Goal: Task Accomplishment & Management: Manage account settings

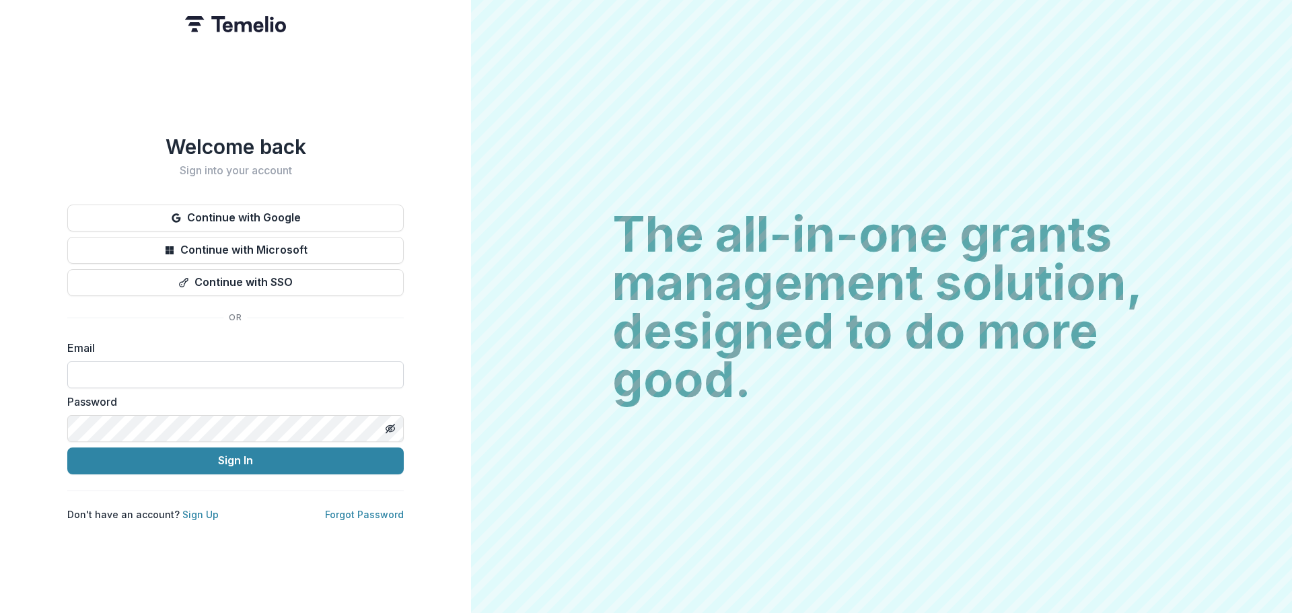
click at [246, 367] on input at bounding box center [235, 374] width 336 height 27
type input "**********"
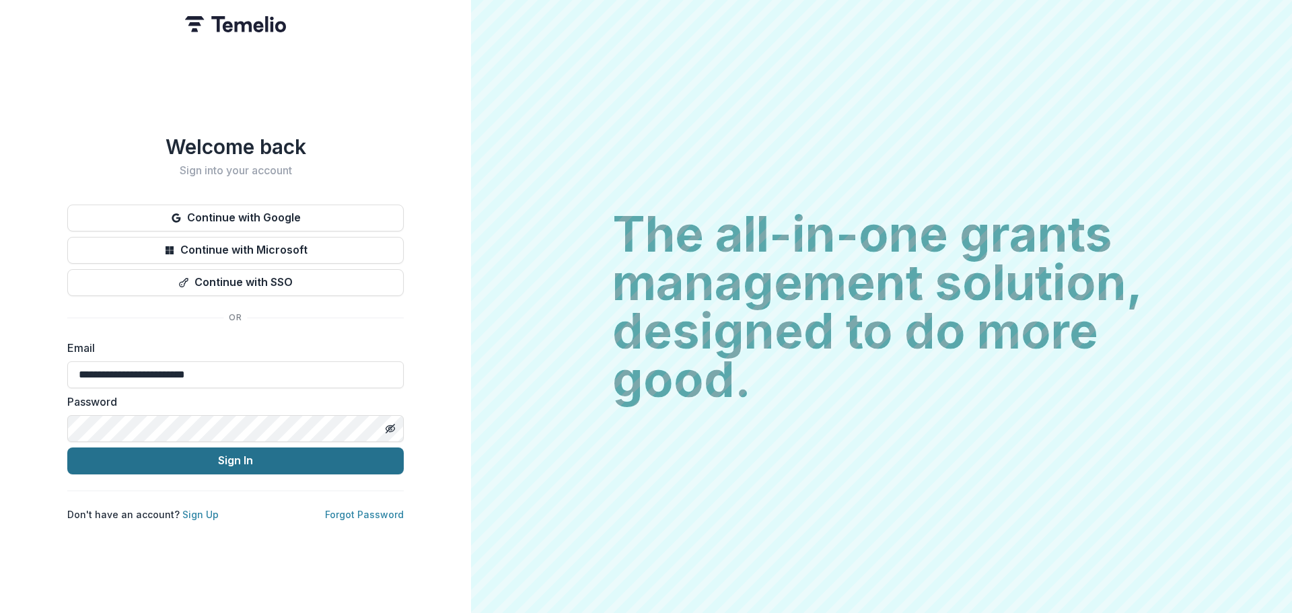
click at [283, 462] on button "Sign In" at bounding box center [235, 460] width 336 height 27
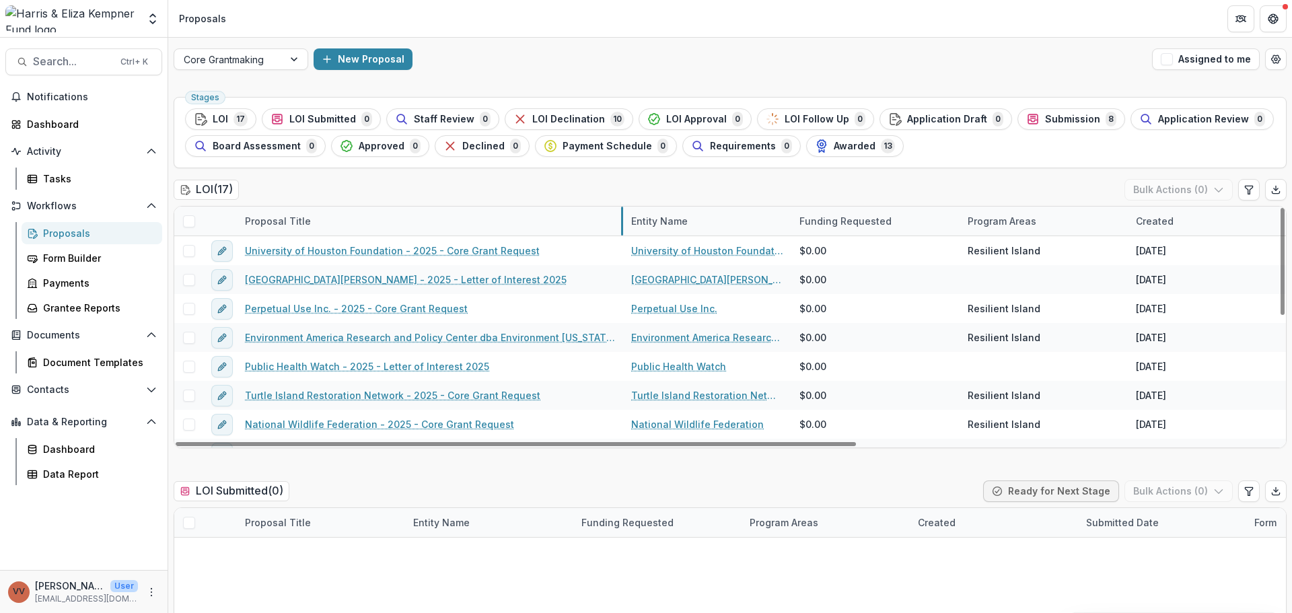
drag, startPoint x: 404, startPoint y: 221, endPoint x: 622, endPoint y: 233, distance: 218.4
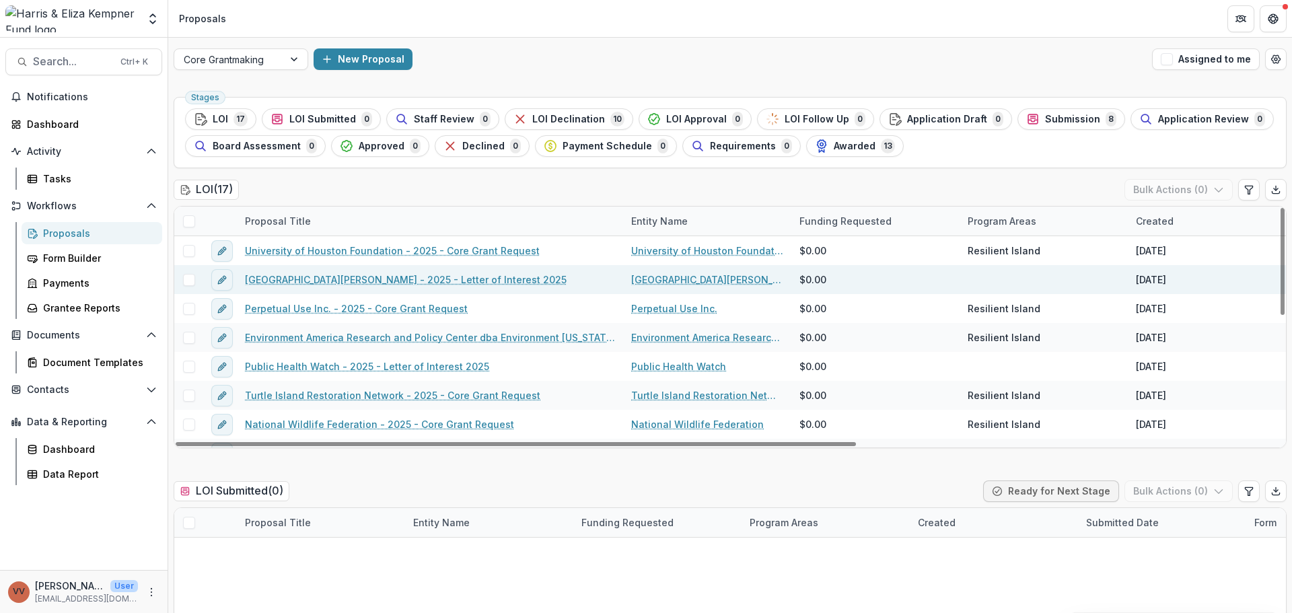
click at [413, 281] on link "[GEOGRAPHIC_DATA][PERSON_NAME] - 2025 - Letter of Interest 2025" at bounding box center [406, 280] width 322 height 14
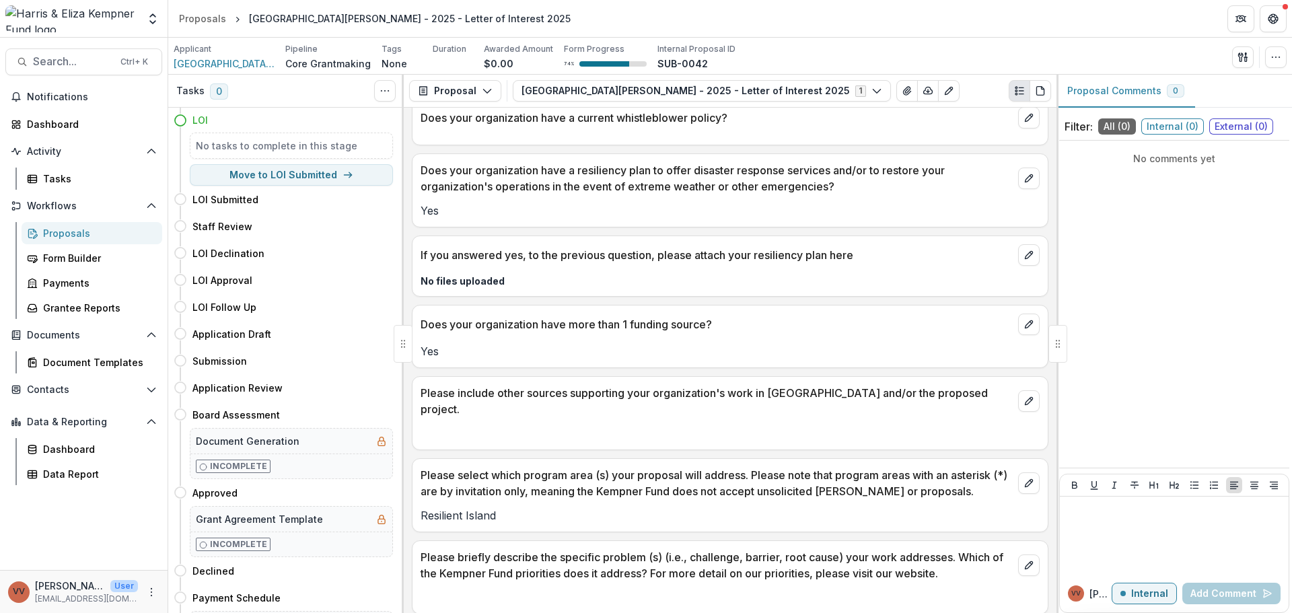
scroll to position [2252, 0]
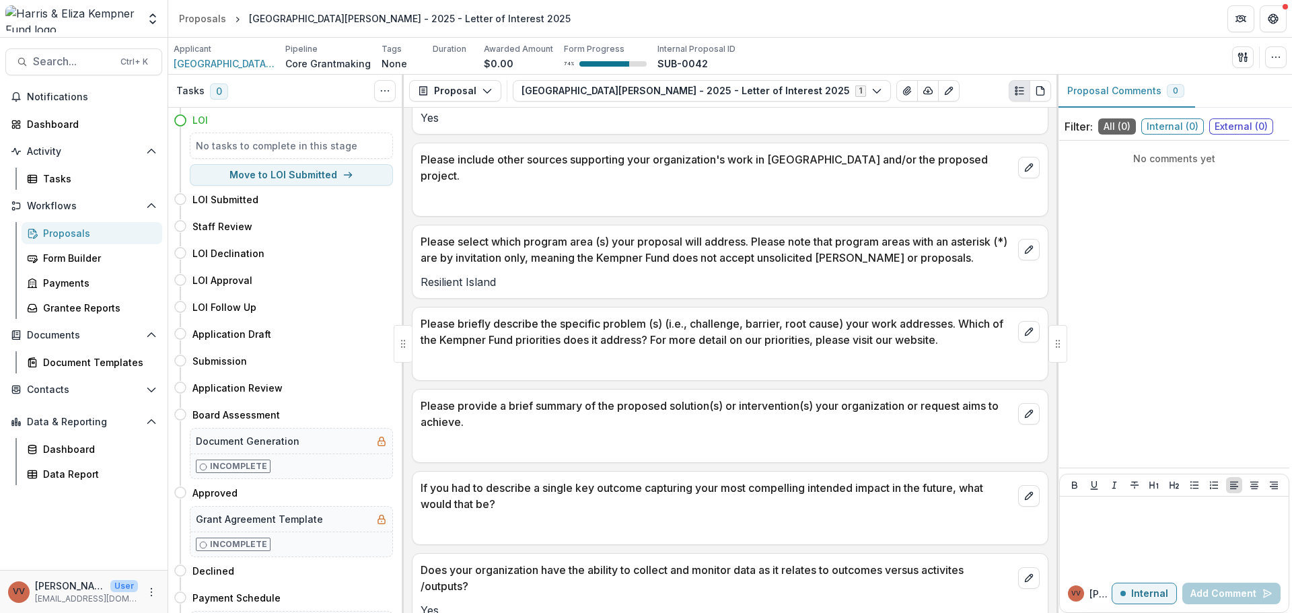
click at [74, 236] on div "Proposals" at bounding box center [97, 233] width 108 height 14
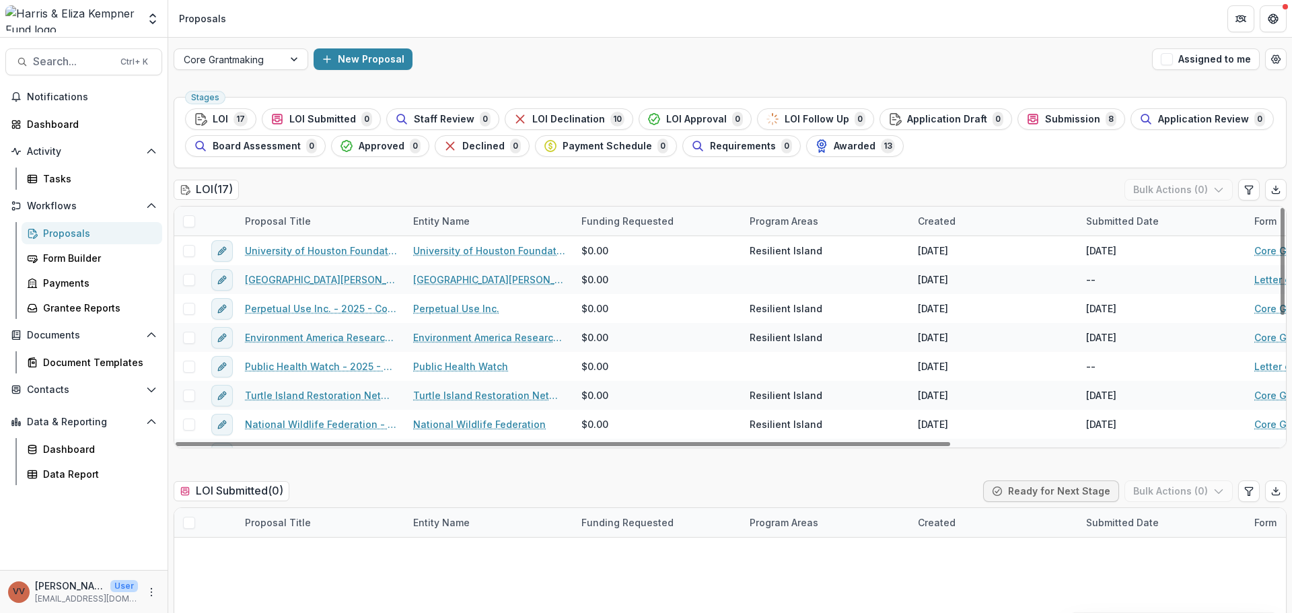
click at [947, 219] on div "Created" at bounding box center [937, 221] width 54 height 14
click at [980, 285] on button "Sort Ascending" at bounding box center [992, 279] width 161 height 22
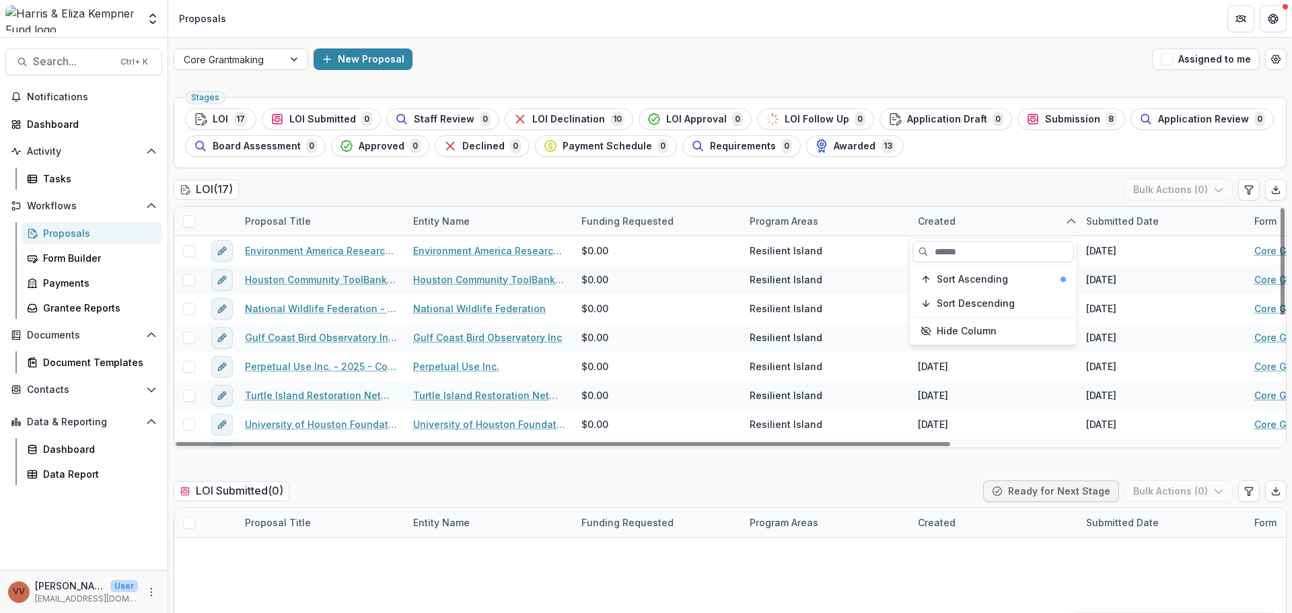
scroll to position [281, 0]
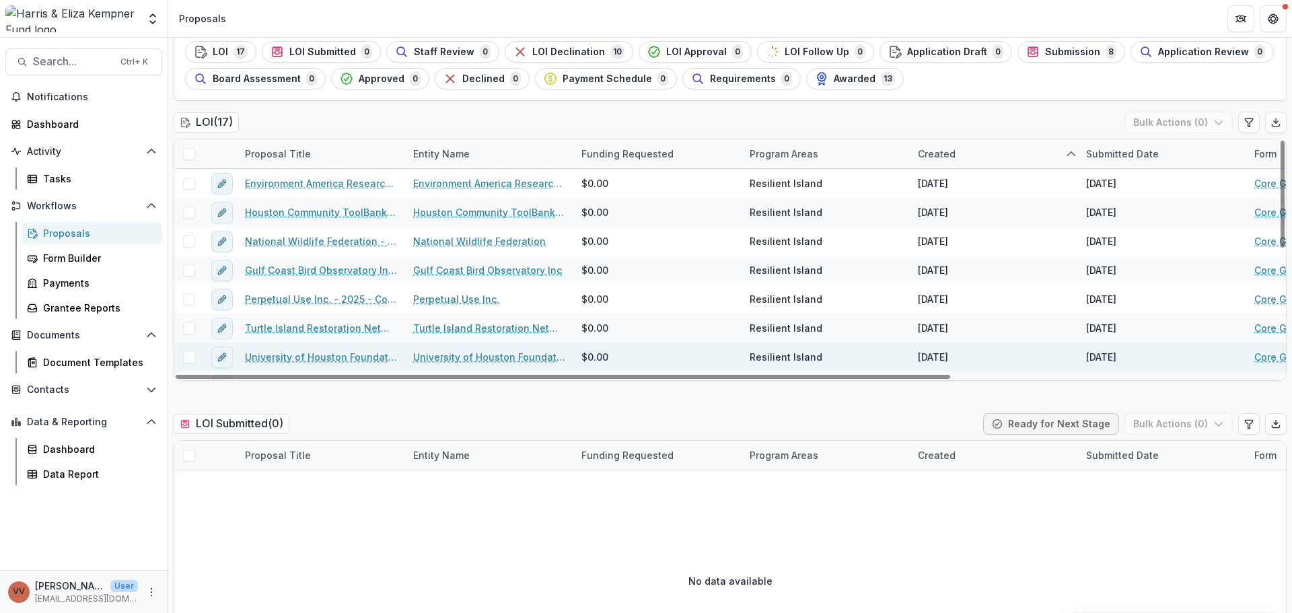
scroll to position [0, 0]
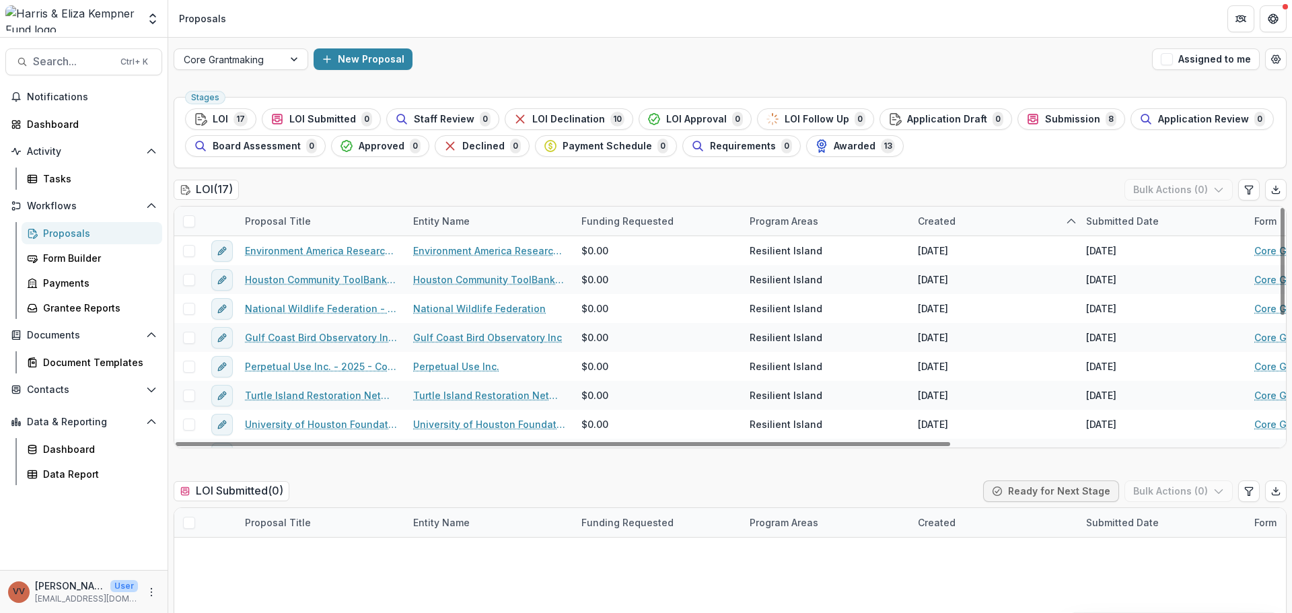
click at [573, 219] on div "Funding Requested" at bounding box center [627, 221] width 108 height 14
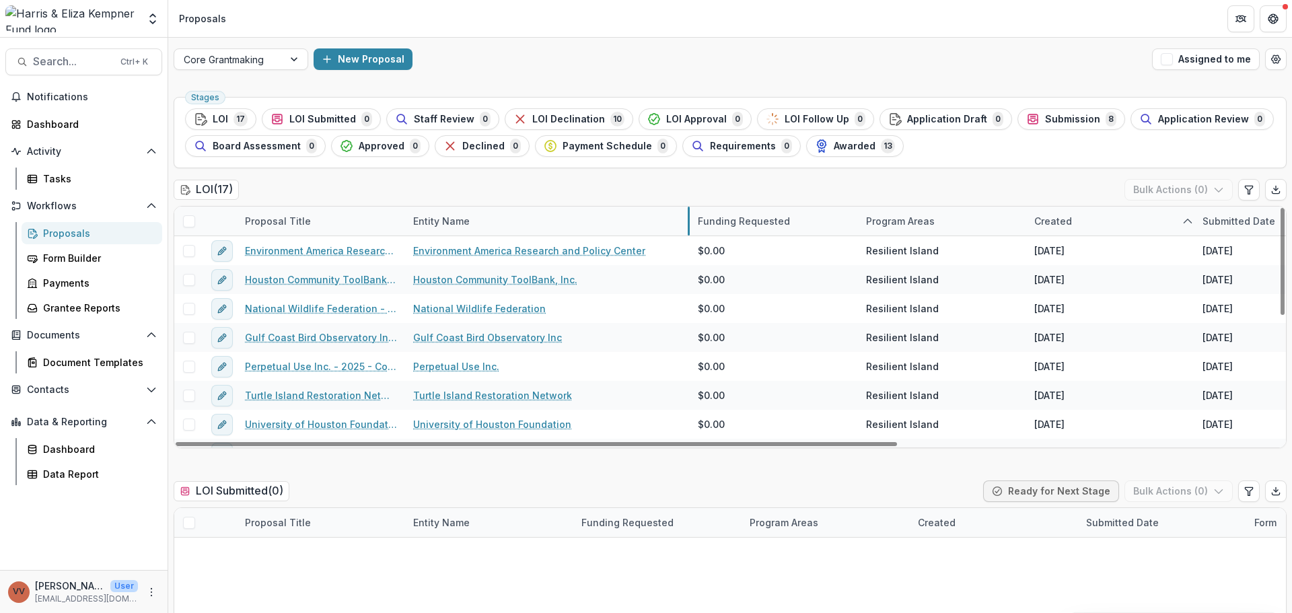
drag, startPoint x: 572, startPoint y: 220, endPoint x: 688, endPoint y: 219, distance: 116.4
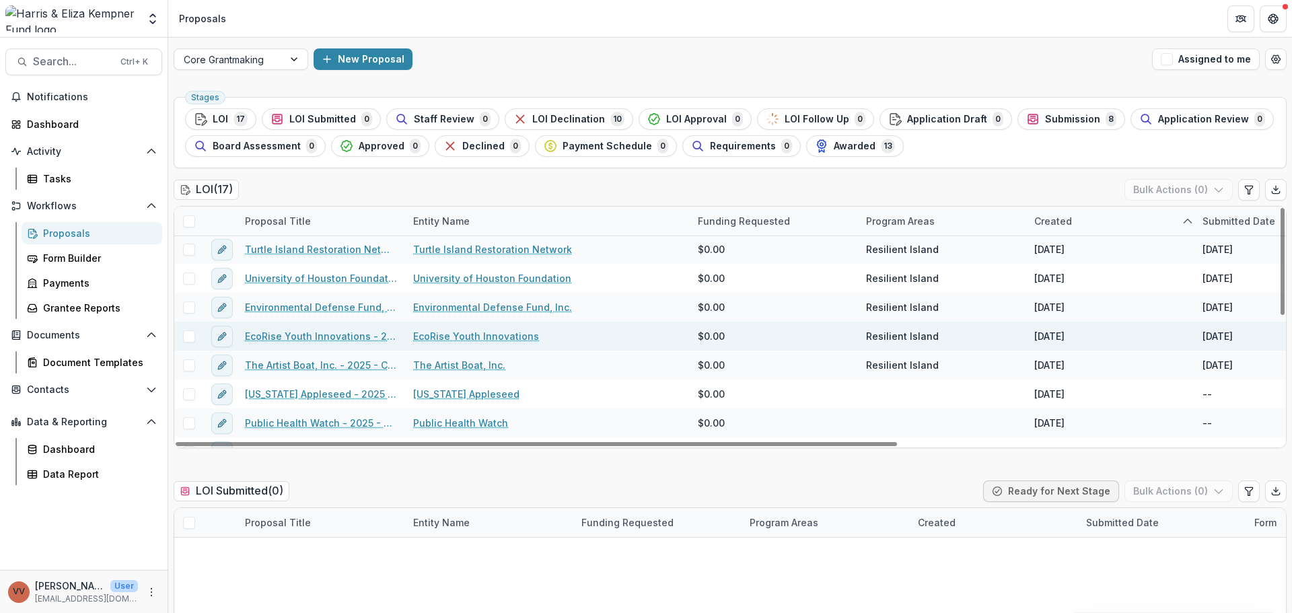
scroll to position [213, 0]
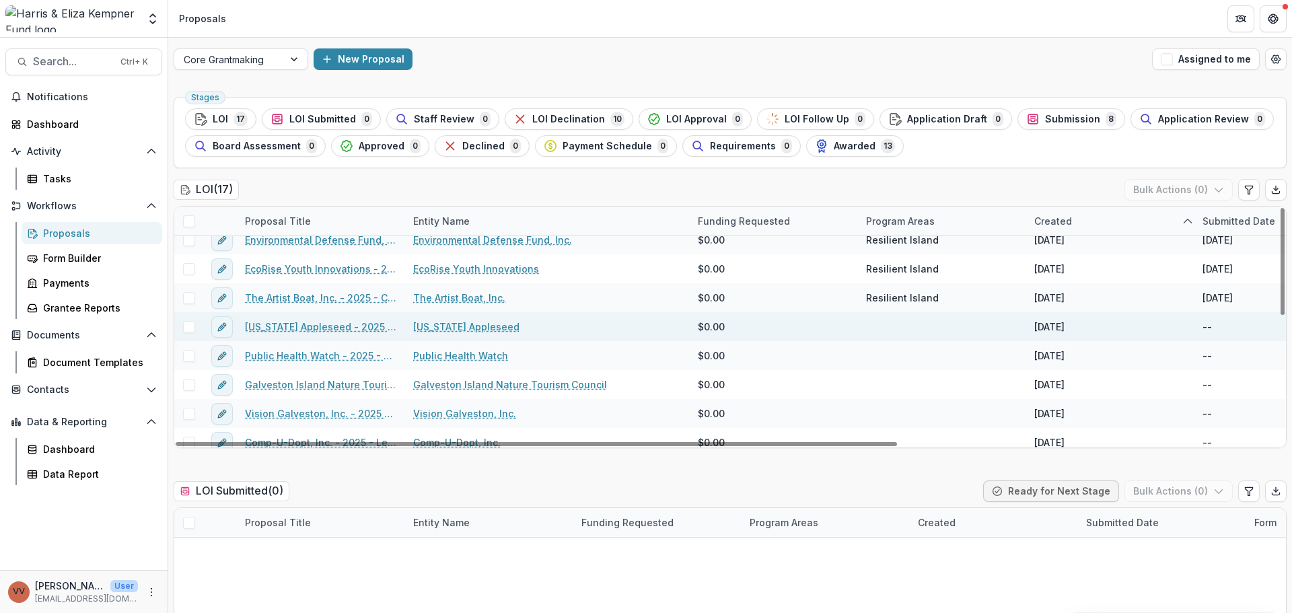
click at [351, 330] on link "[US_STATE] Appleseed - 2025 - Letter of Interest 2025" at bounding box center [321, 327] width 152 height 14
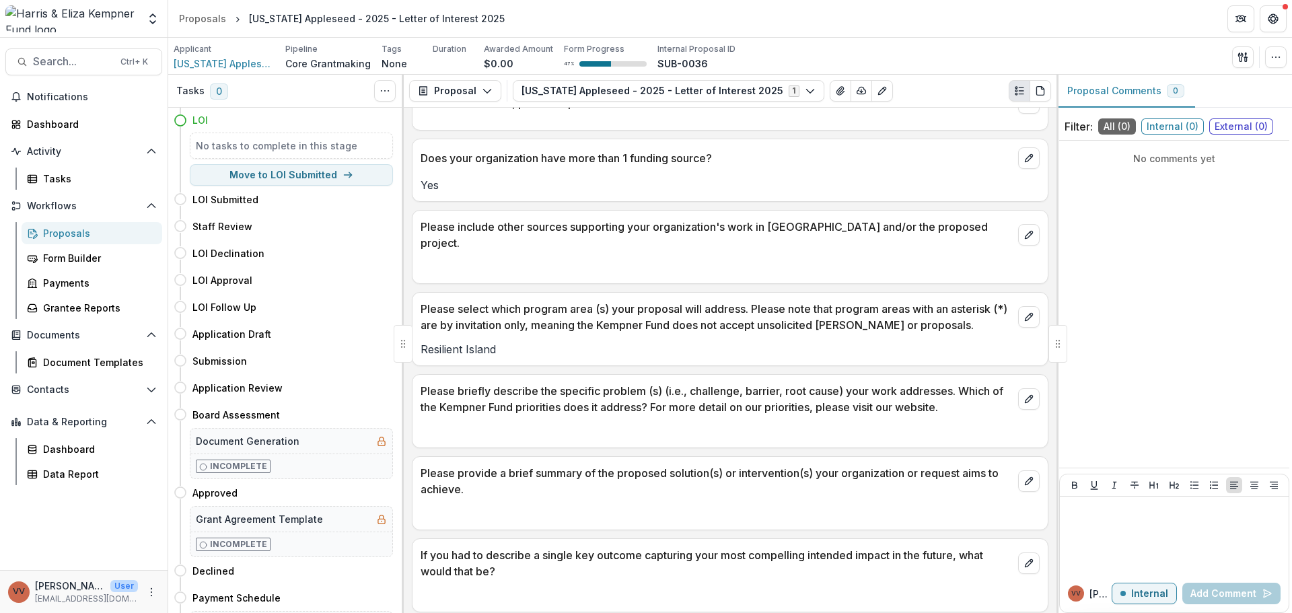
scroll to position [2019, 0]
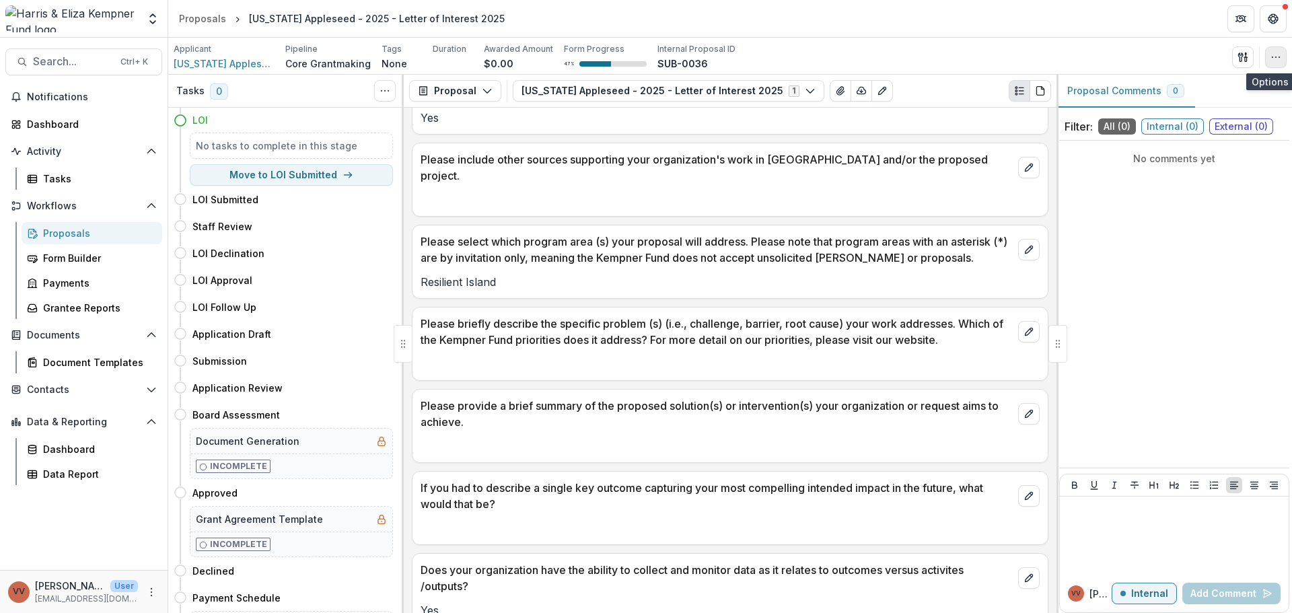
click at [1270, 55] on icon "button" at bounding box center [1275, 57] width 11 height 11
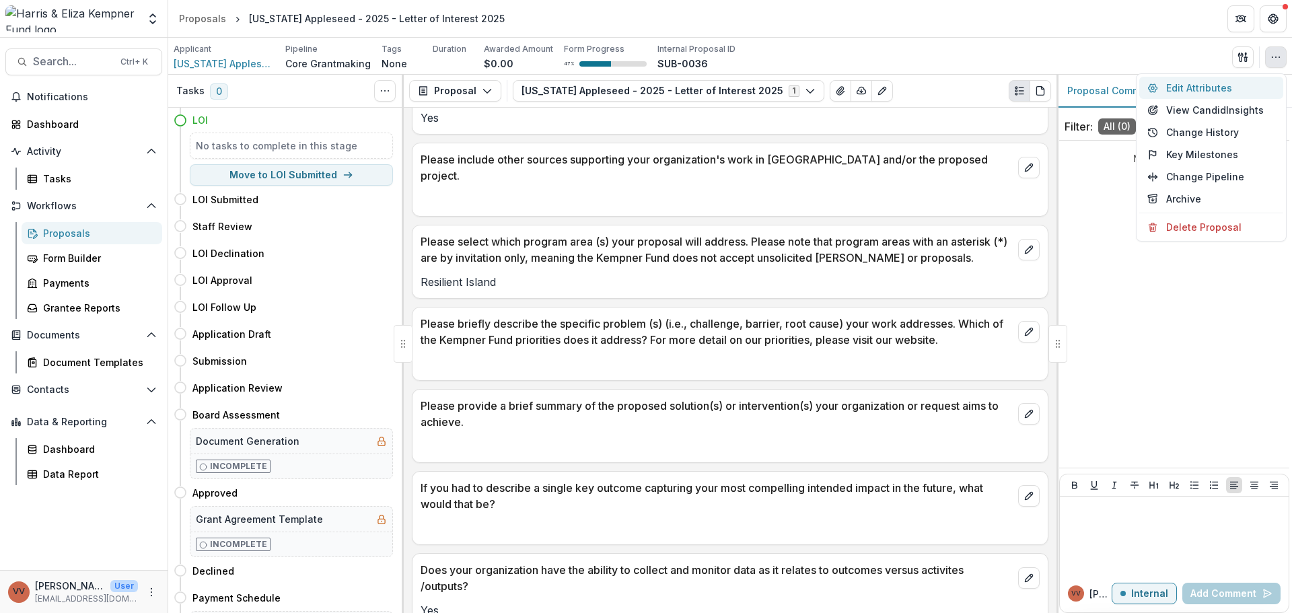
click at [1205, 88] on button "Edit Attributes" at bounding box center [1211, 88] width 144 height 22
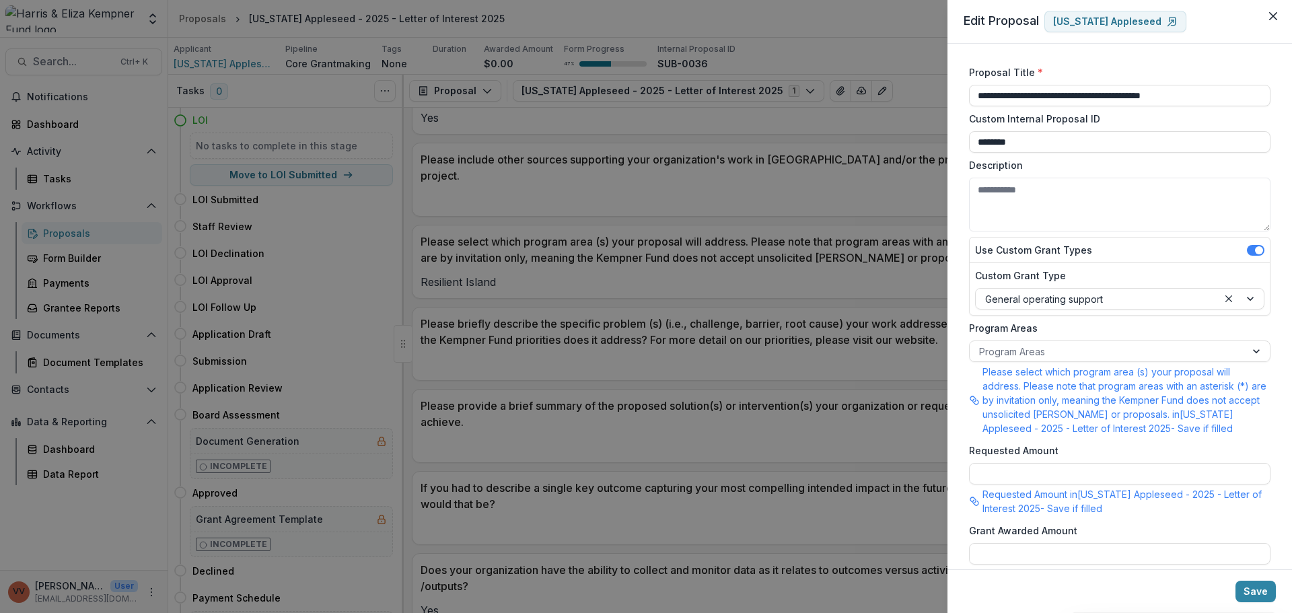
scroll to position [398, 0]
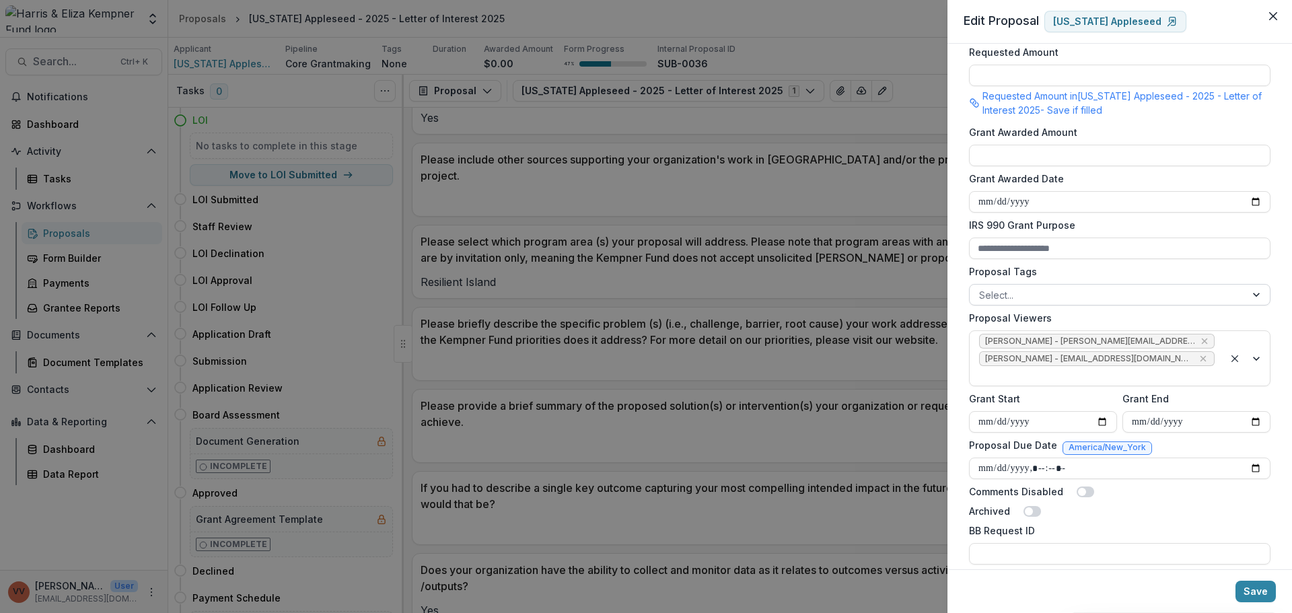
click at [1006, 295] on div at bounding box center [1107, 295] width 257 height 17
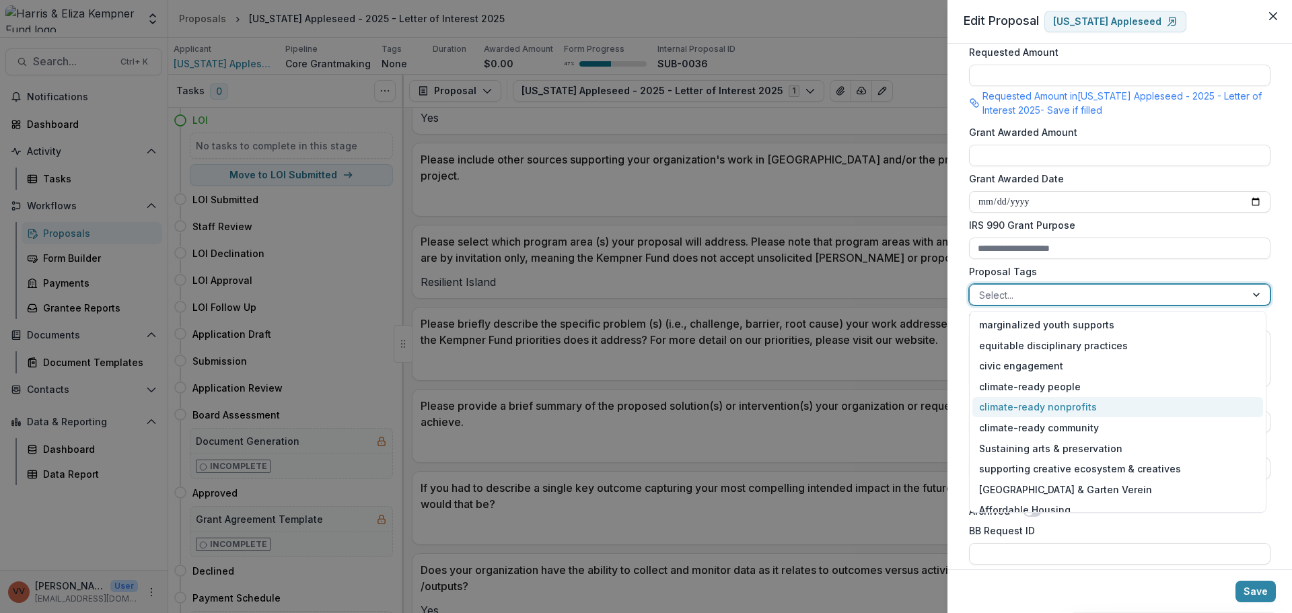
scroll to position [0, 0]
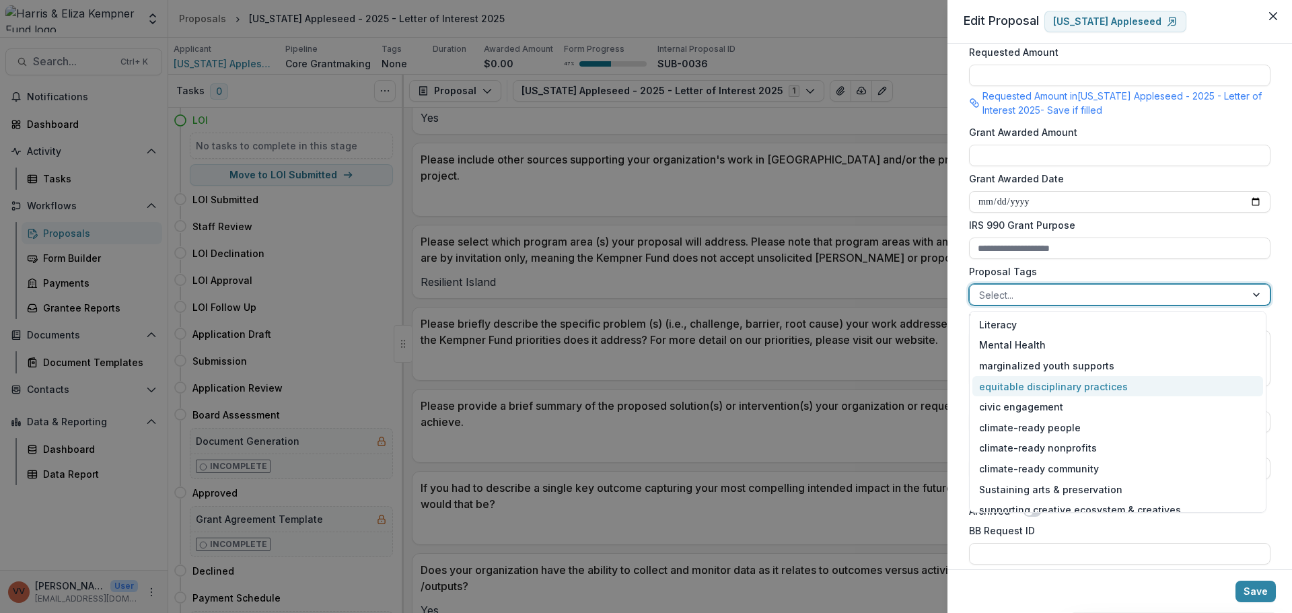
click at [962, 148] on div "**********" at bounding box center [1119, 307] width 345 height 526
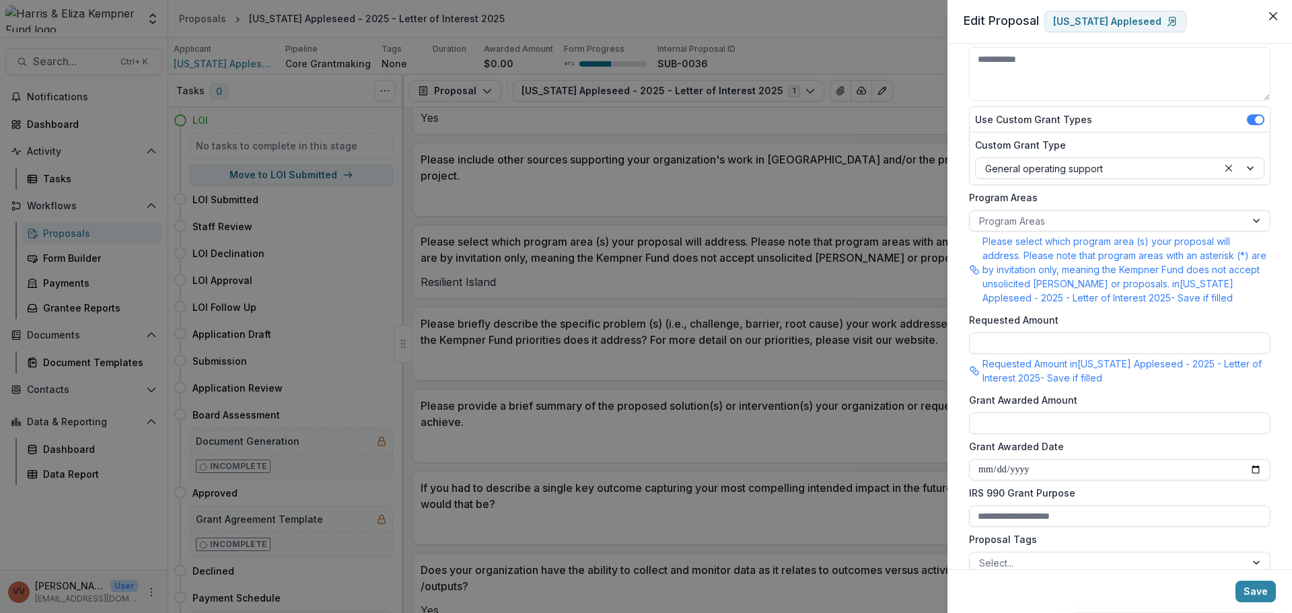
scroll to position [129, 0]
click at [1005, 215] on div at bounding box center [1107, 222] width 257 height 17
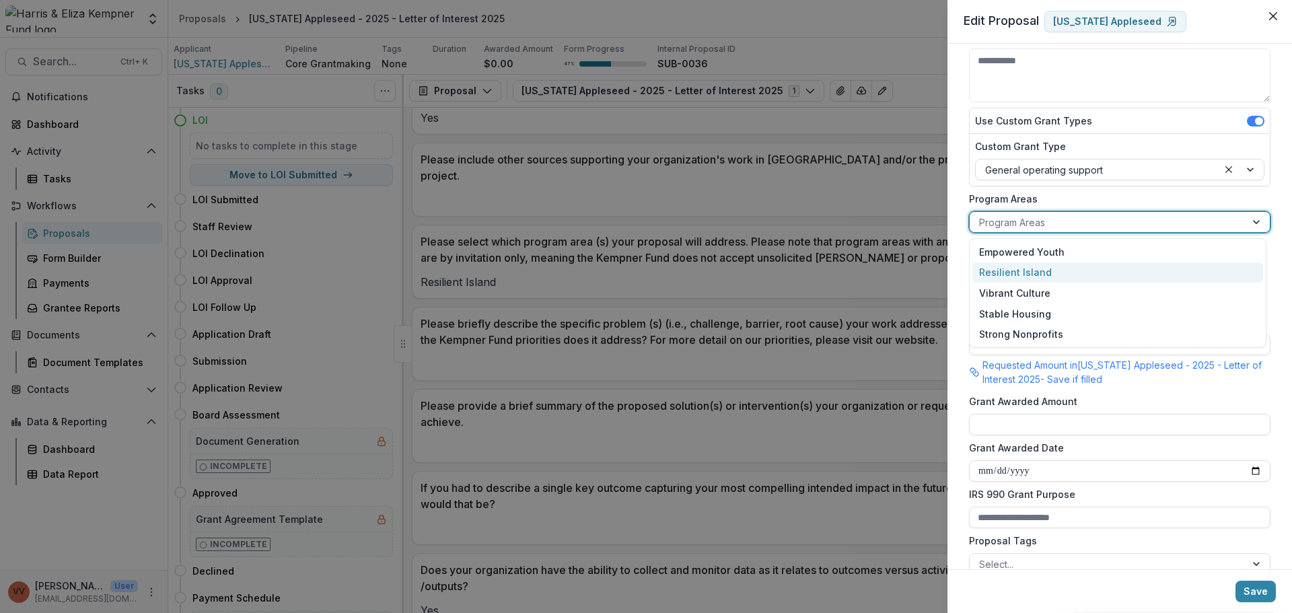
click at [1027, 275] on div "Resilient Island" at bounding box center [1117, 272] width 291 height 21
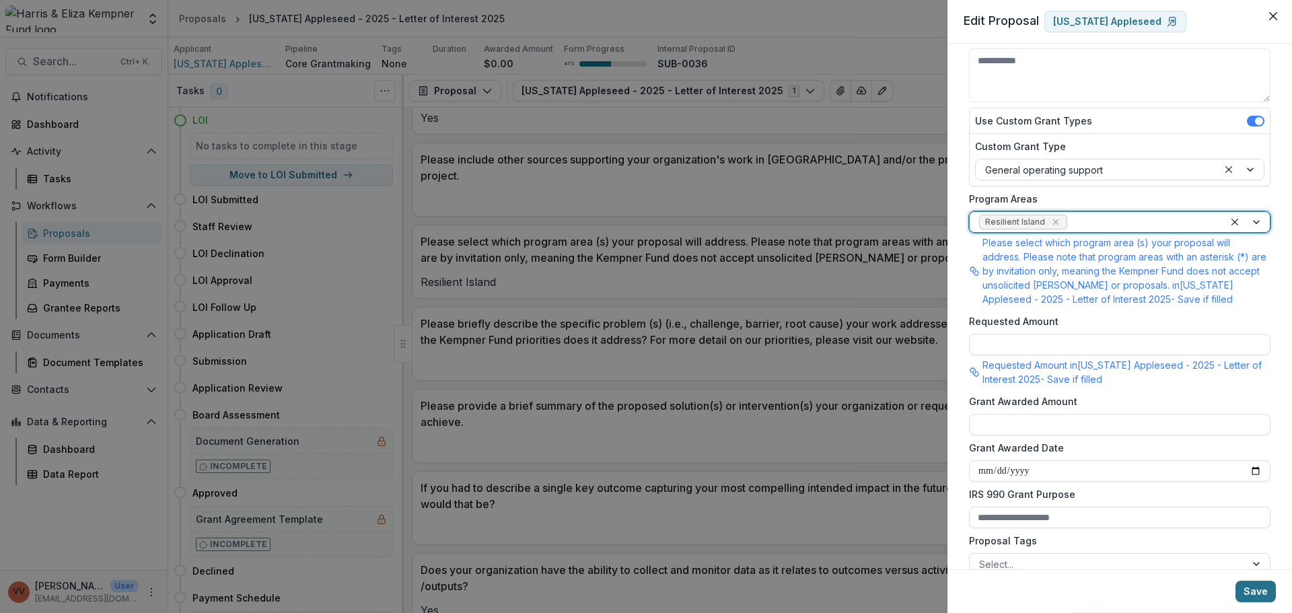
click at [1248, 591] on button "Save" at bounding box center [1255, 592] width 40 height 22
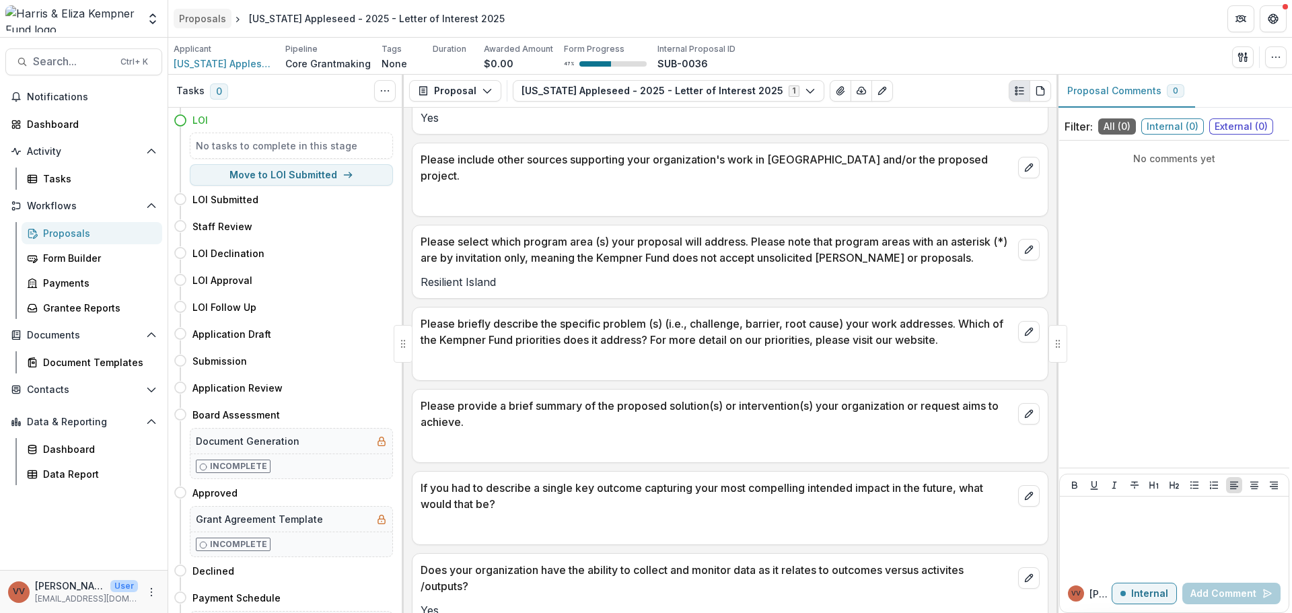
click at [201, 20] on div "Proposals" at bounding box center [202, 18] width 47 height 14
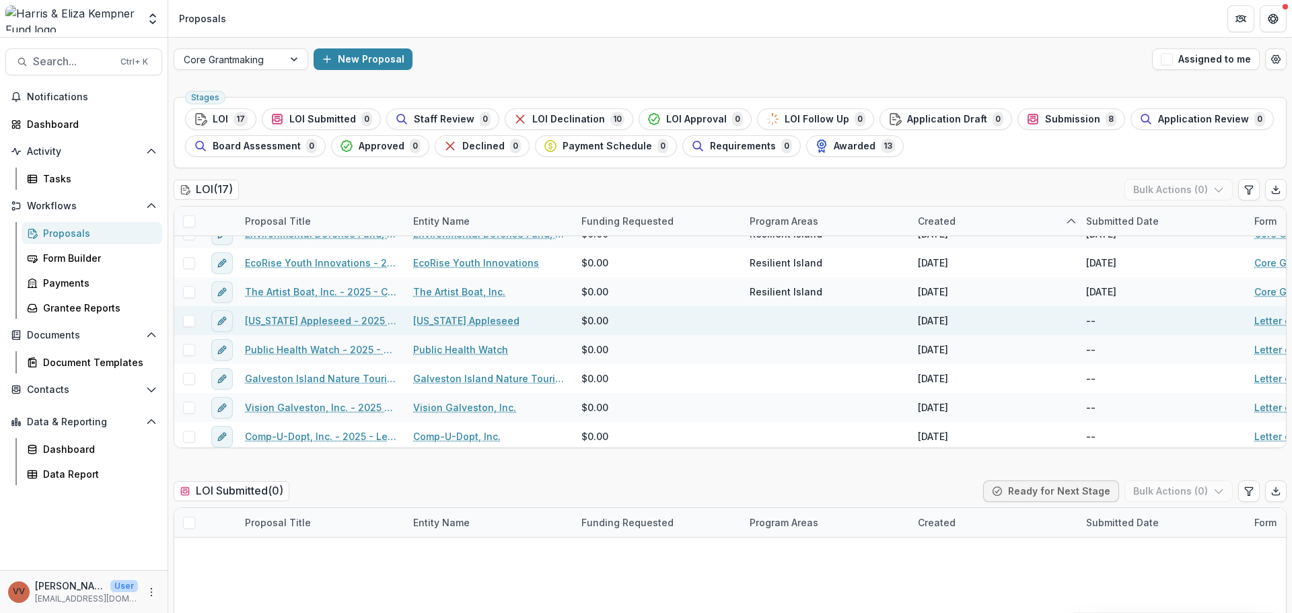
scroll to position [213, 0]
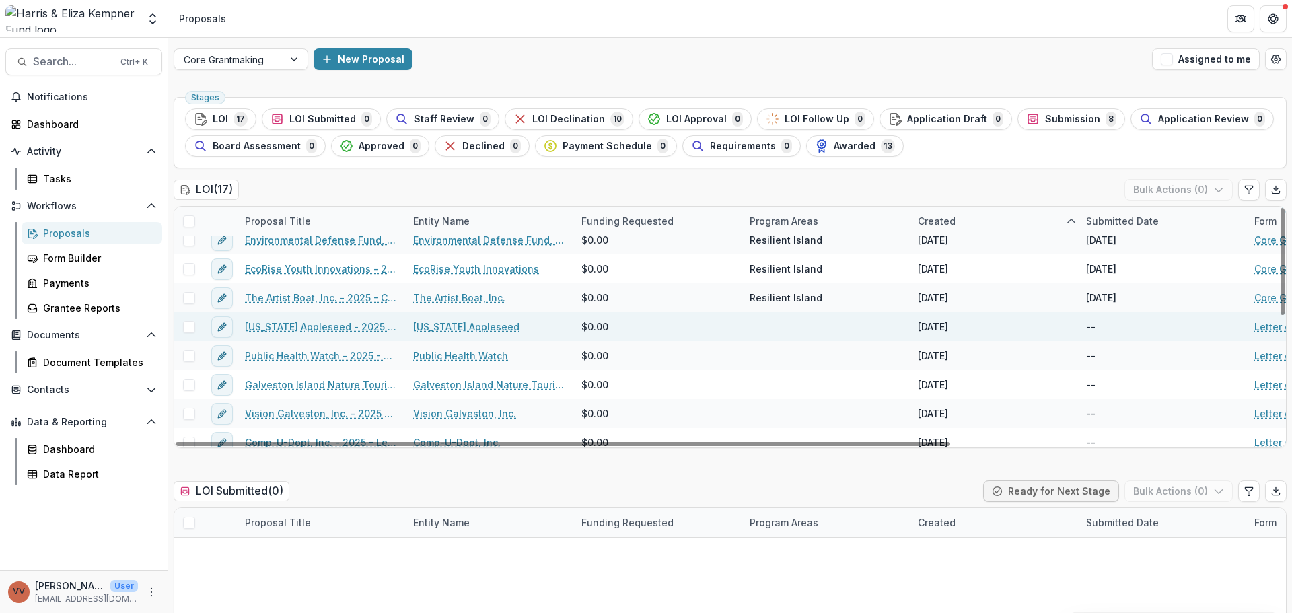
click at [336, 330] on link "[US_STATE] Appleseed - 2025 - Letter of Interest 2025" at bounding box center [321, 327] width 152 height 14
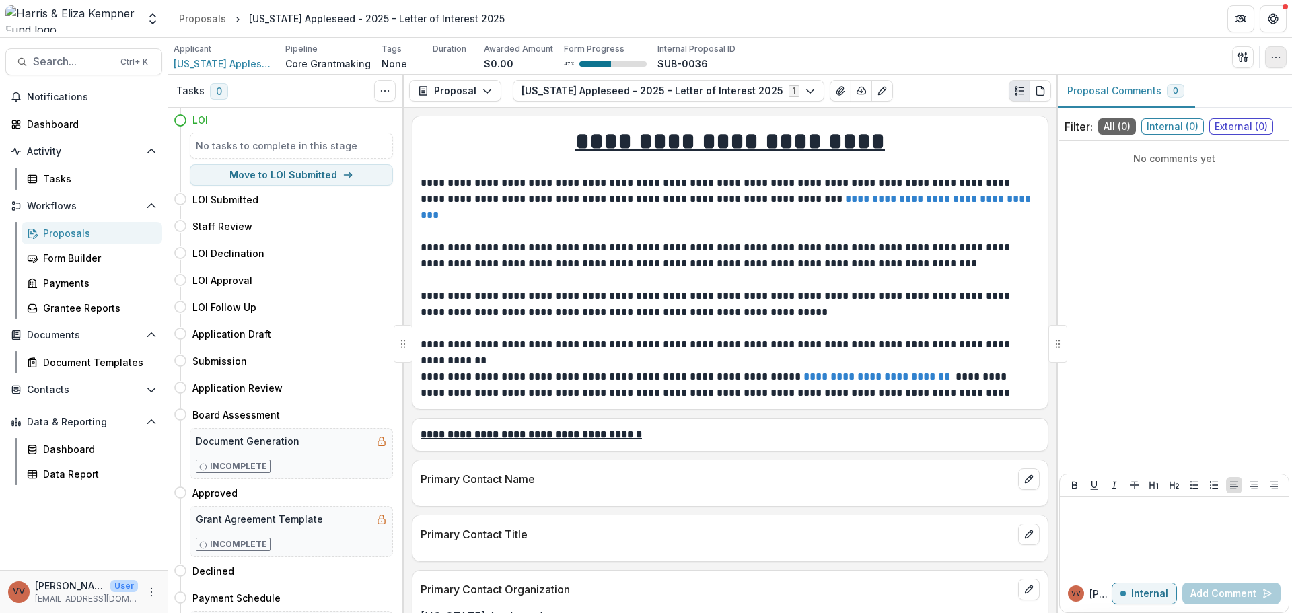
click at [1265, 56] on button "button" at bounding box center [1276, 57] width 22 height 22
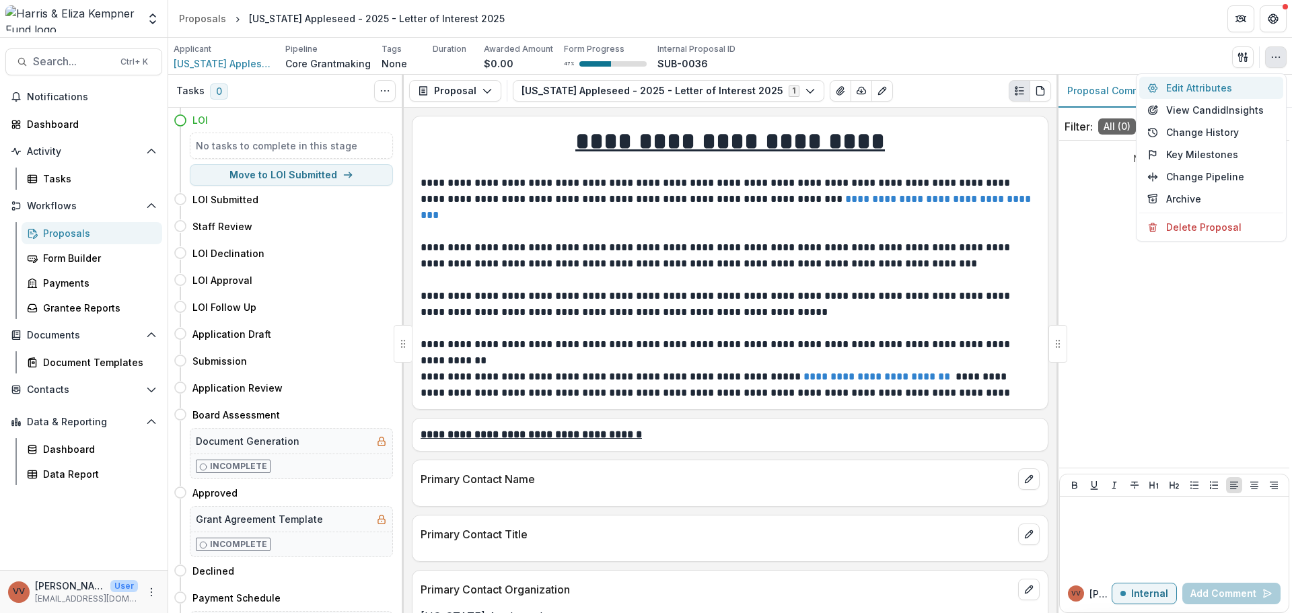
click at [1188, 83] on button "Edit Attributes" at bounding box center [1211, 88] width 144 height 22
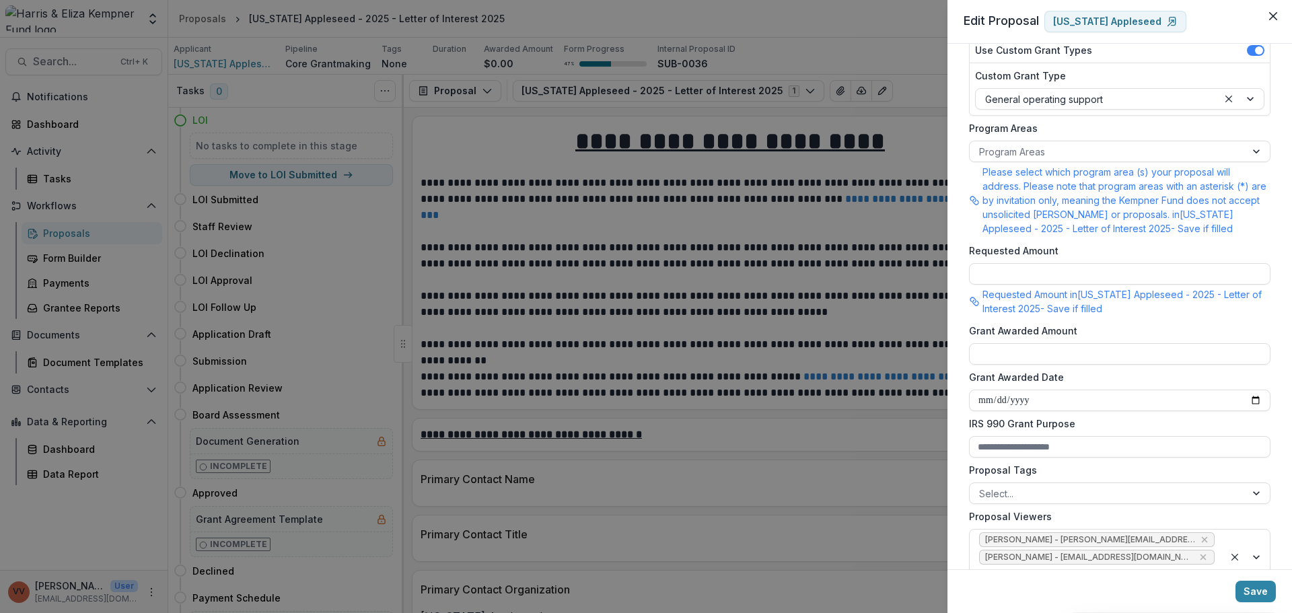
scroll to position [135, 0]
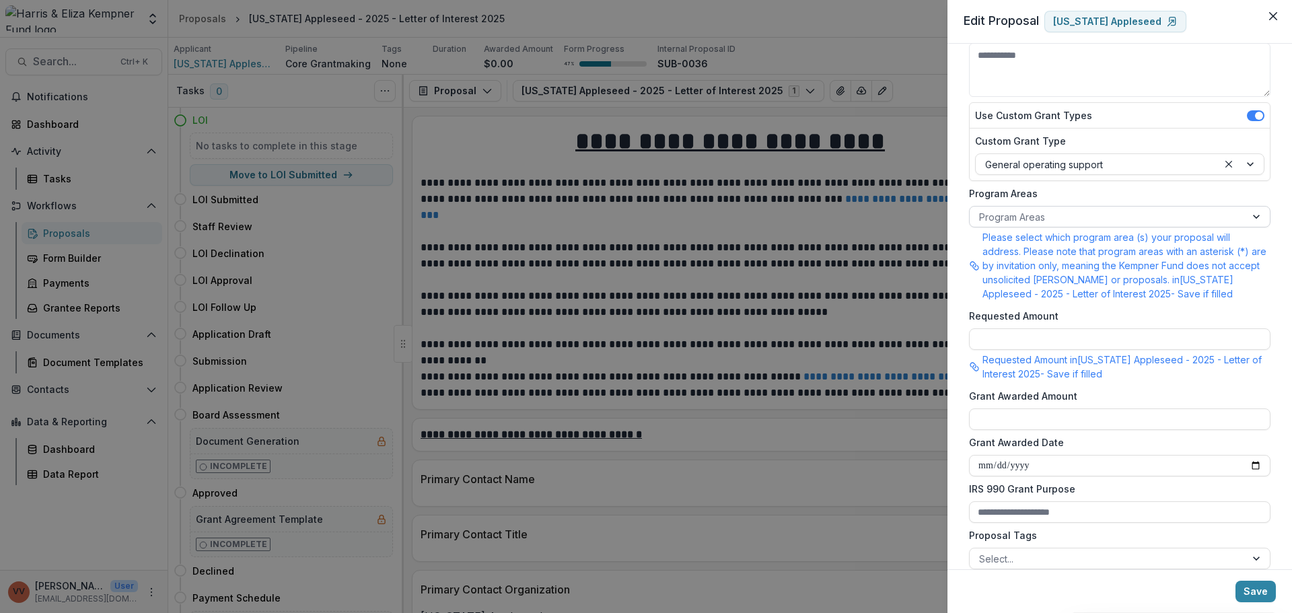
click at [1051, 221] on div at bounding box center [1107, 217] width 257 height 17
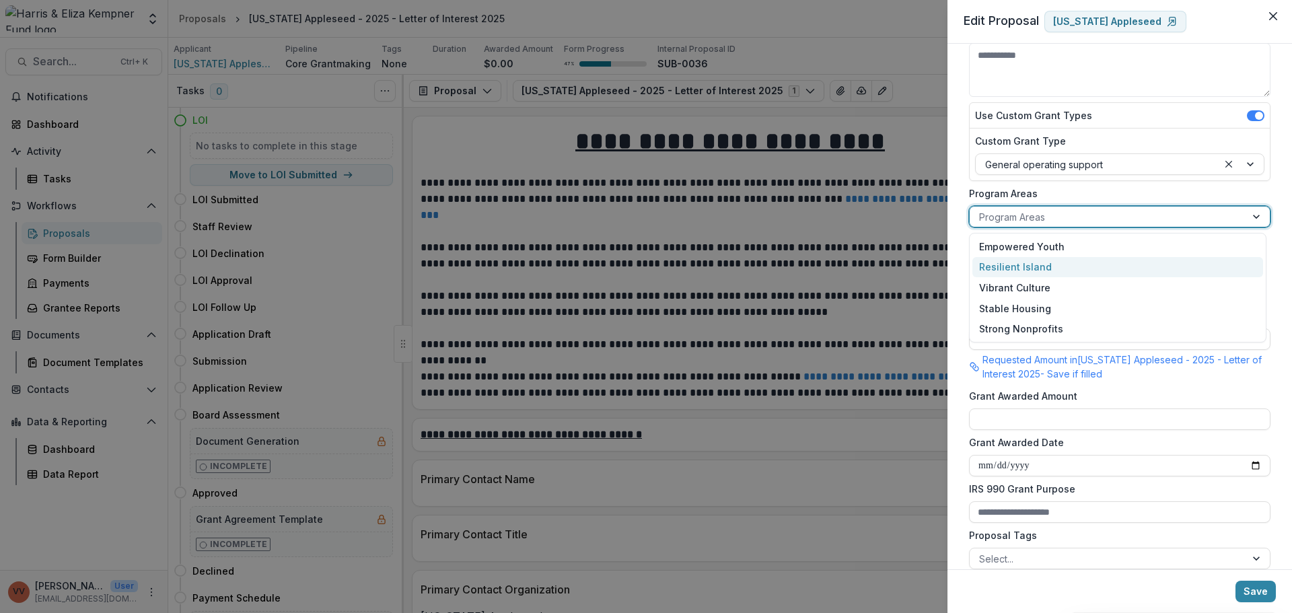
click at [1049, 270] on div "Resilient Island" at bounding box center [1117, 267] width 291 height 21
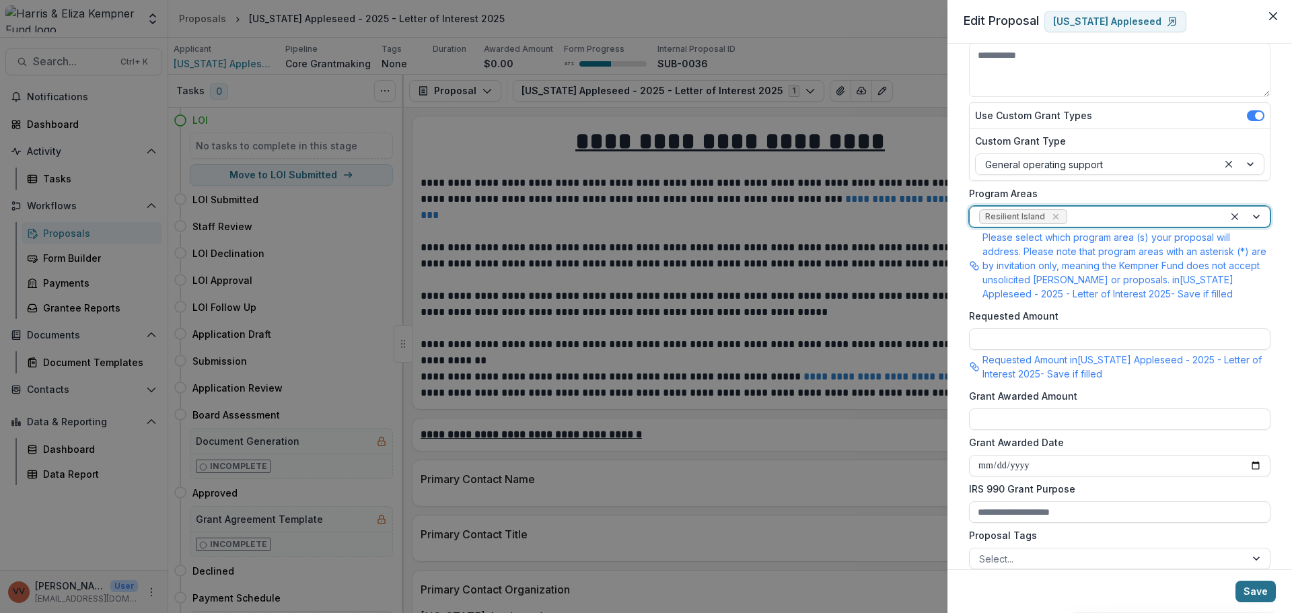
click at [1263, 601] on button "Save" at bounding box center [1255, 592] width 40 height 22
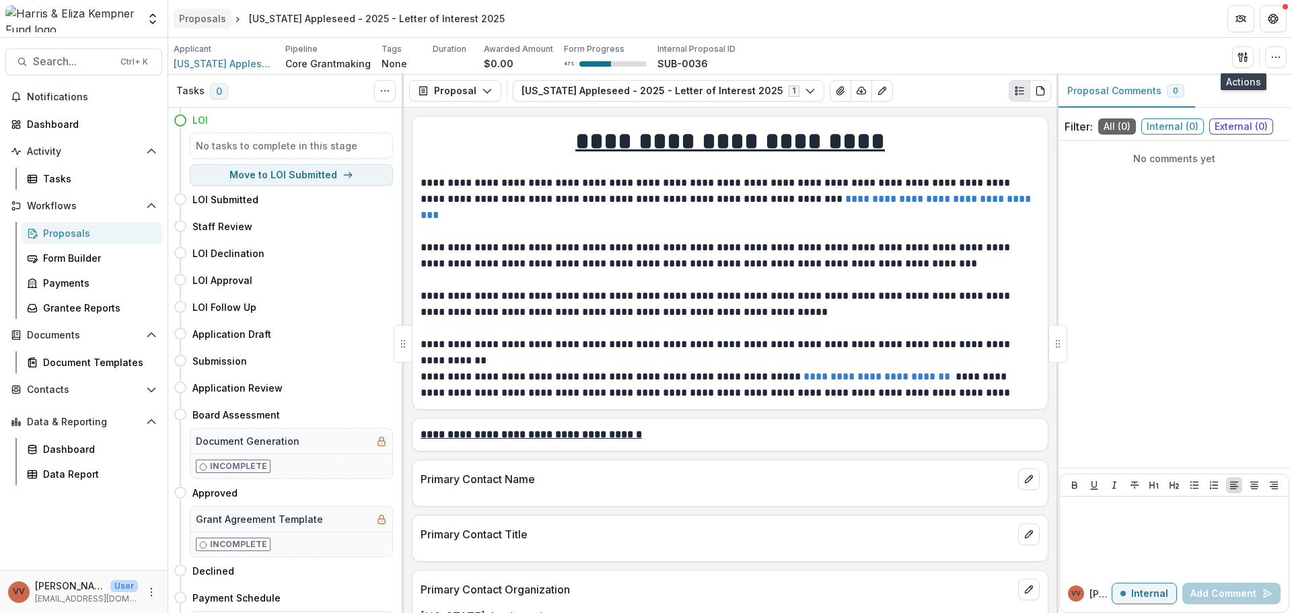
click at [198, 24] on div "Proposals" at bounding box center [202, 18] width 47 height 14
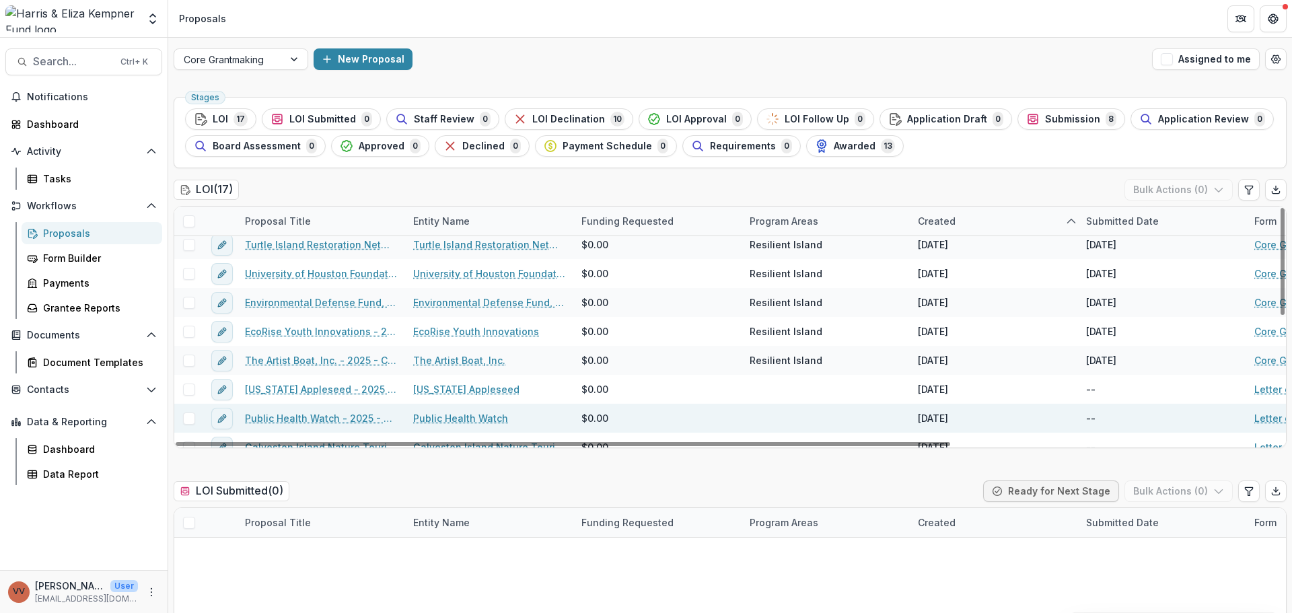
scroll to position [146, 0]
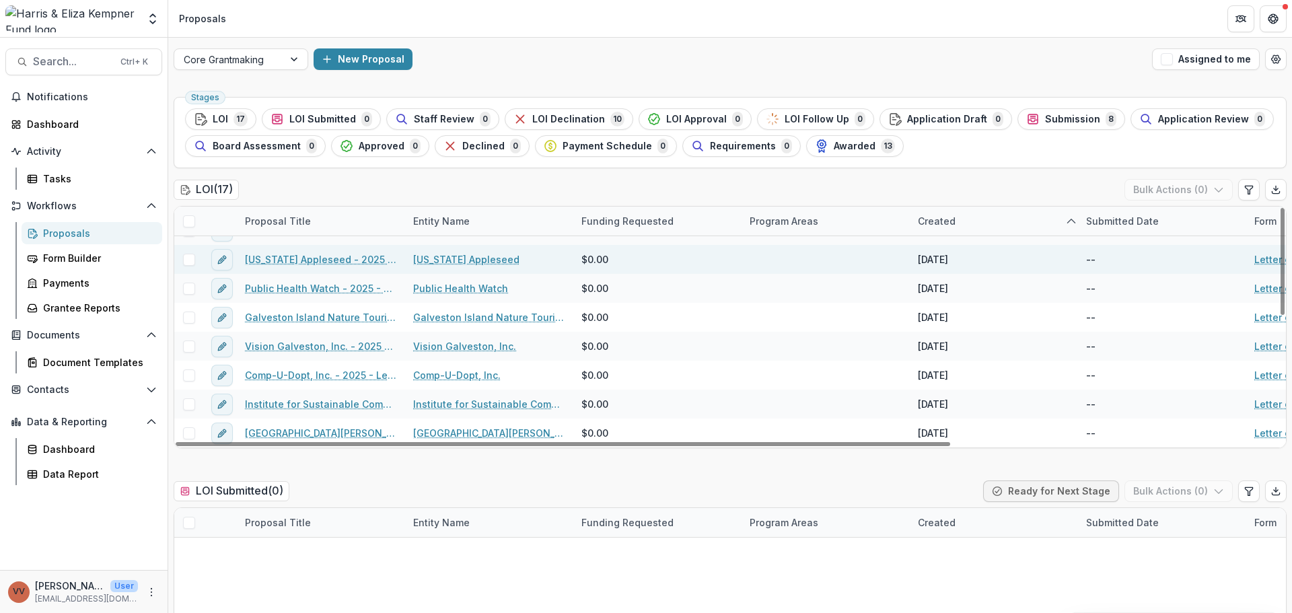
scroll to position [213, 0]
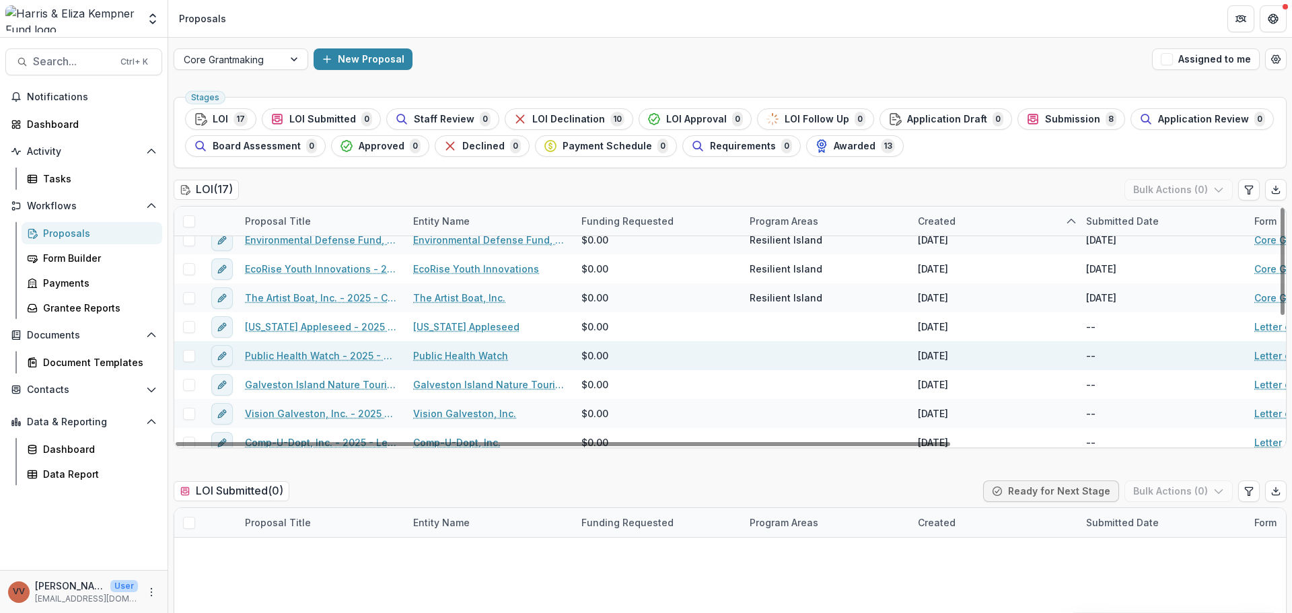
click at [344, 350] on link "Public Health Watch - 2025 - Letter of Interest 2025" at bounding box center [321, 356] width 152 height 14
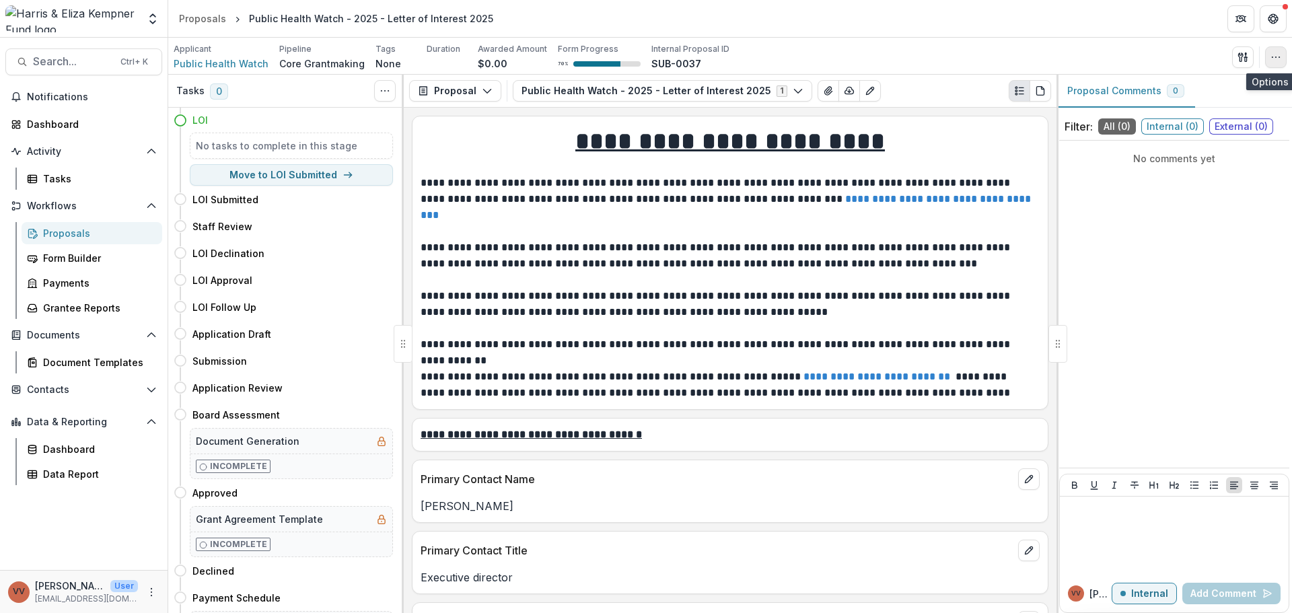
click at [1272, 61] on icon "button" at bounding box center [1275, 57] width 11 height 11
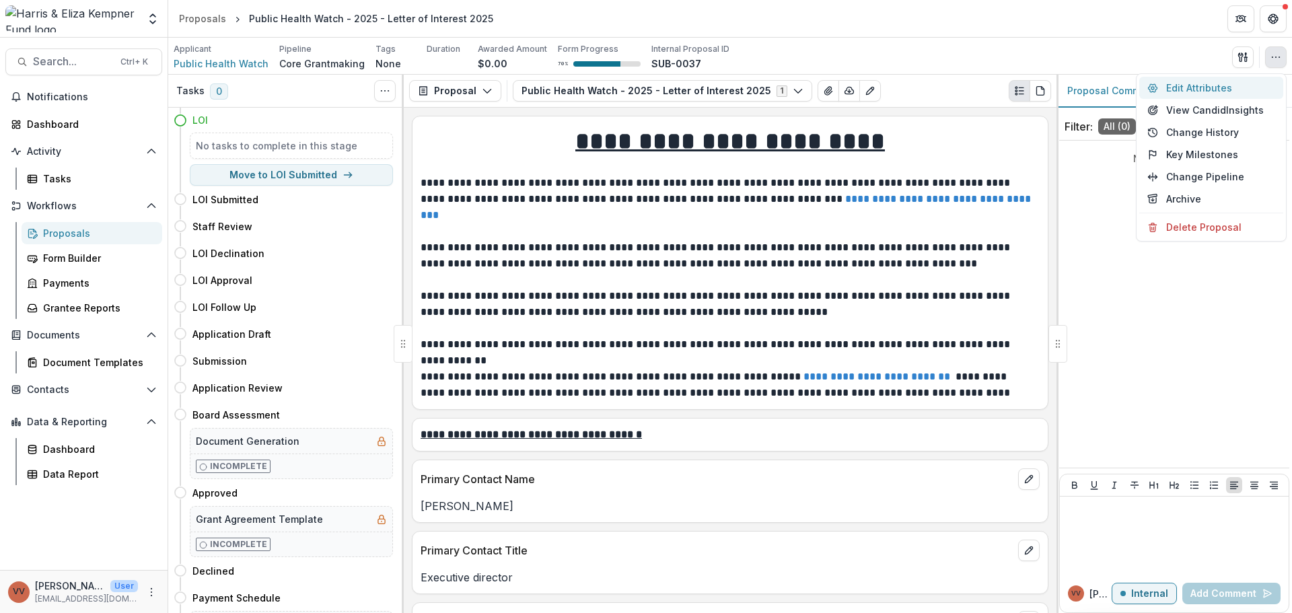
click at [1191, 90] on button "Edit Attributes" at bounding box center [1211, 88] width 144 height 22
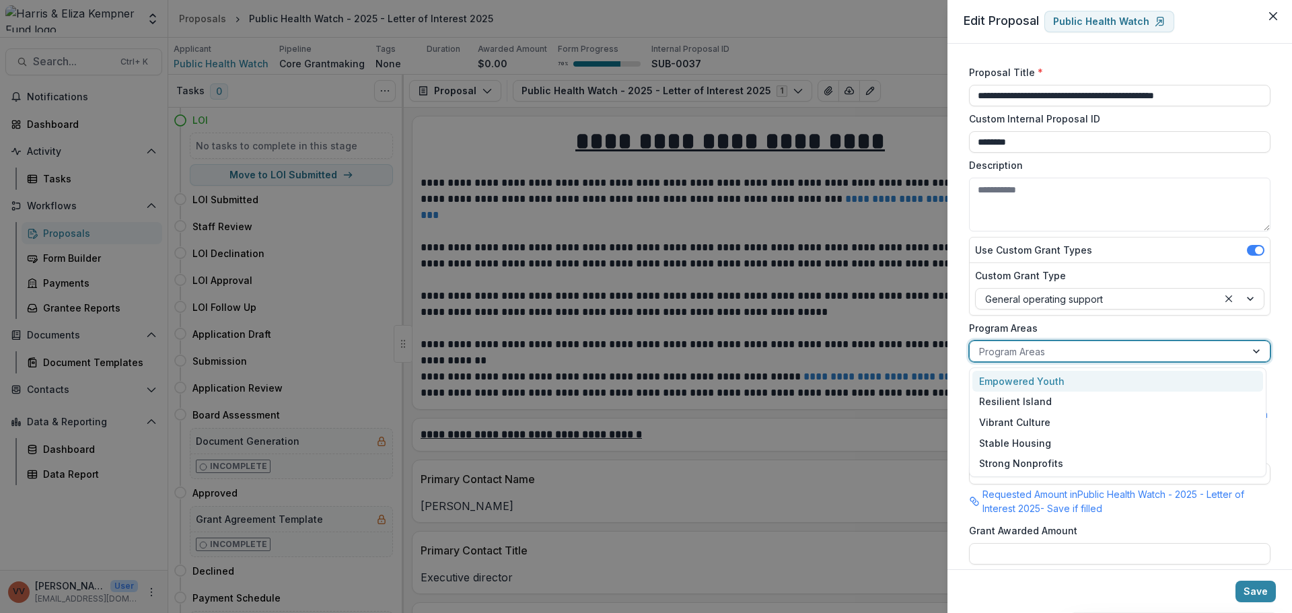
click at [1034, 351] on div at bounding box center [1107, 351] width 257 height 17
click at [1023, 408] on div "Resilient Island" at bounding box center [1117, 402] width 291 height 21
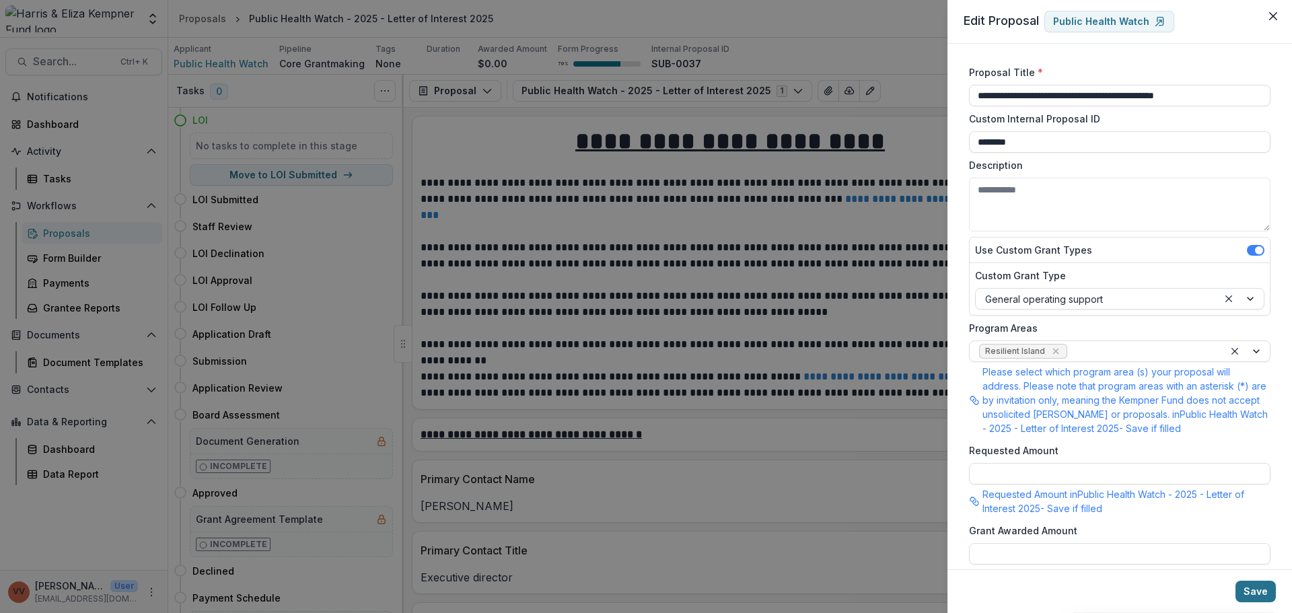
click at [1264, 592] on button "Save" at bounding box center [1255, 592] width 40 height 22
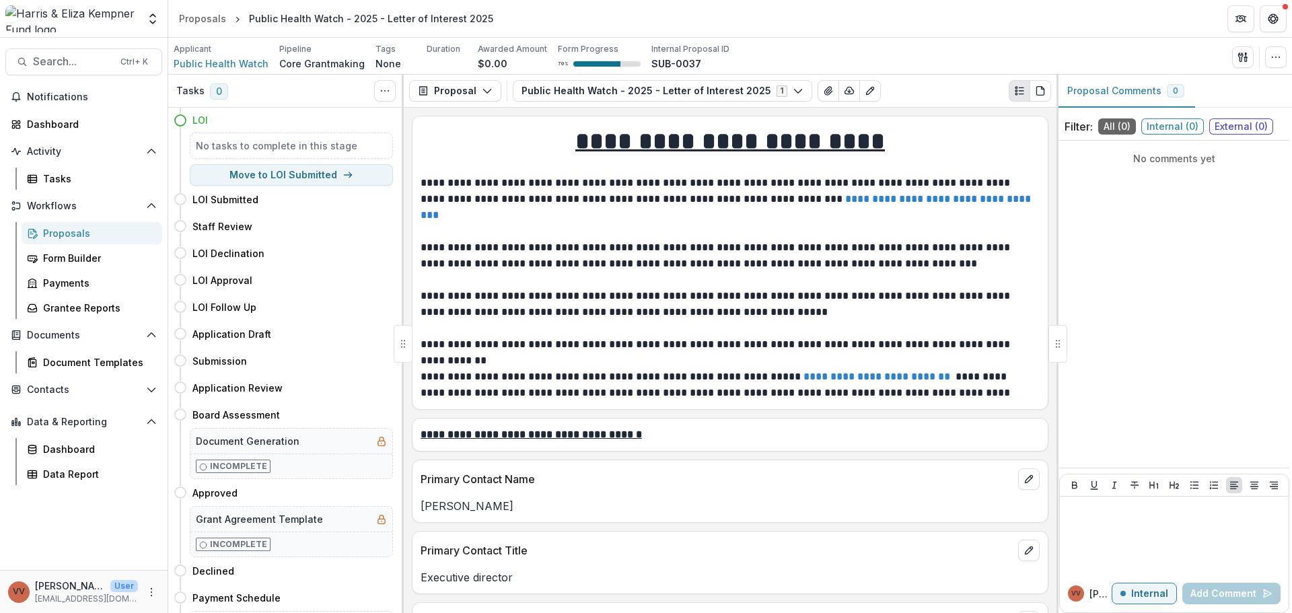
click at [65, 236] on div "Proposals" at bounding box center [97, 233] width 108 height 14
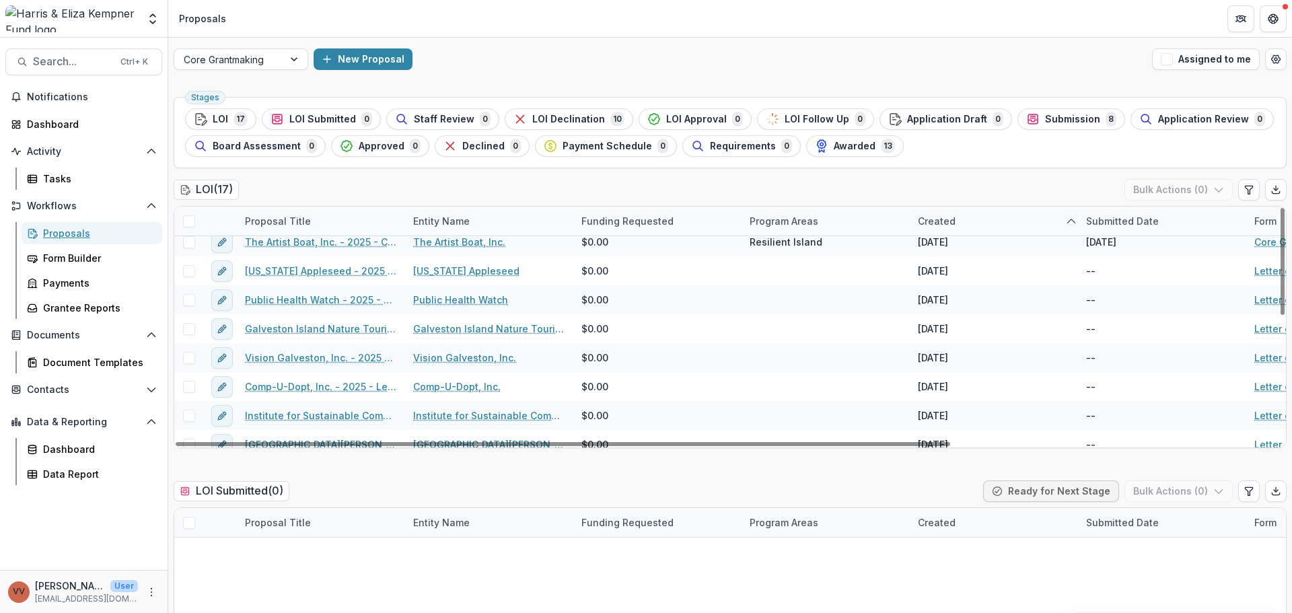
scroll to position [281, 0]
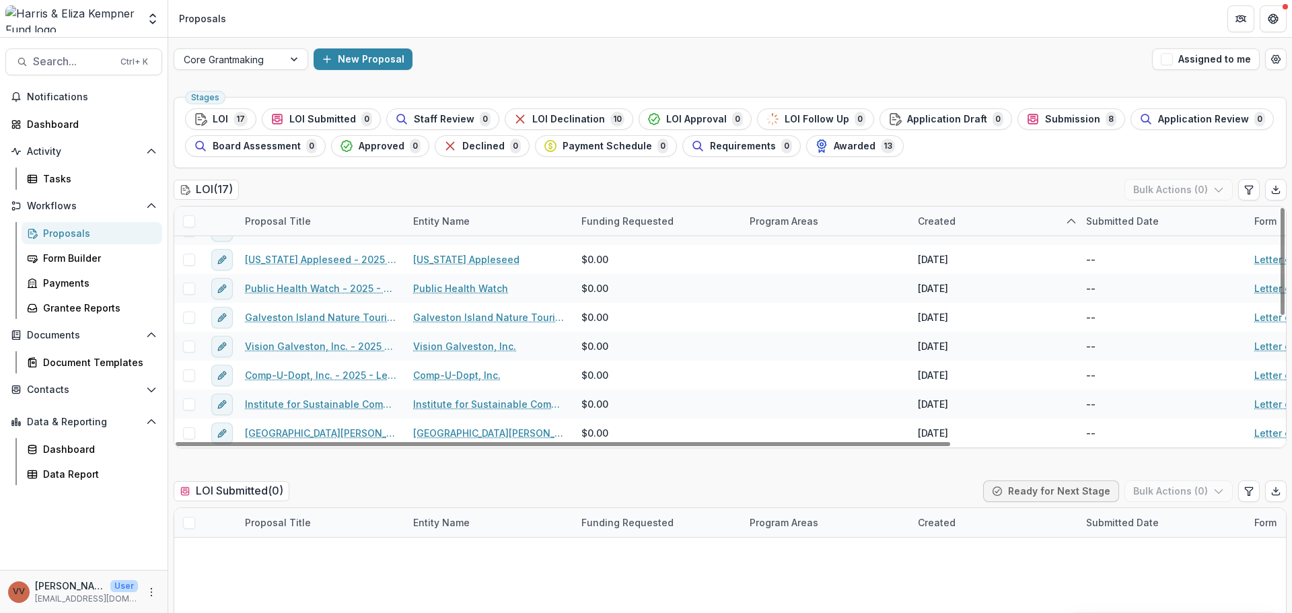
click at [199, 182] on h2 "LOI ( 17 )" at bounding box center [206, 190] width 65 height 20
click at [313, 116] on span "LOI Submitted" at bounding box center [322, 119] width 67 height 11
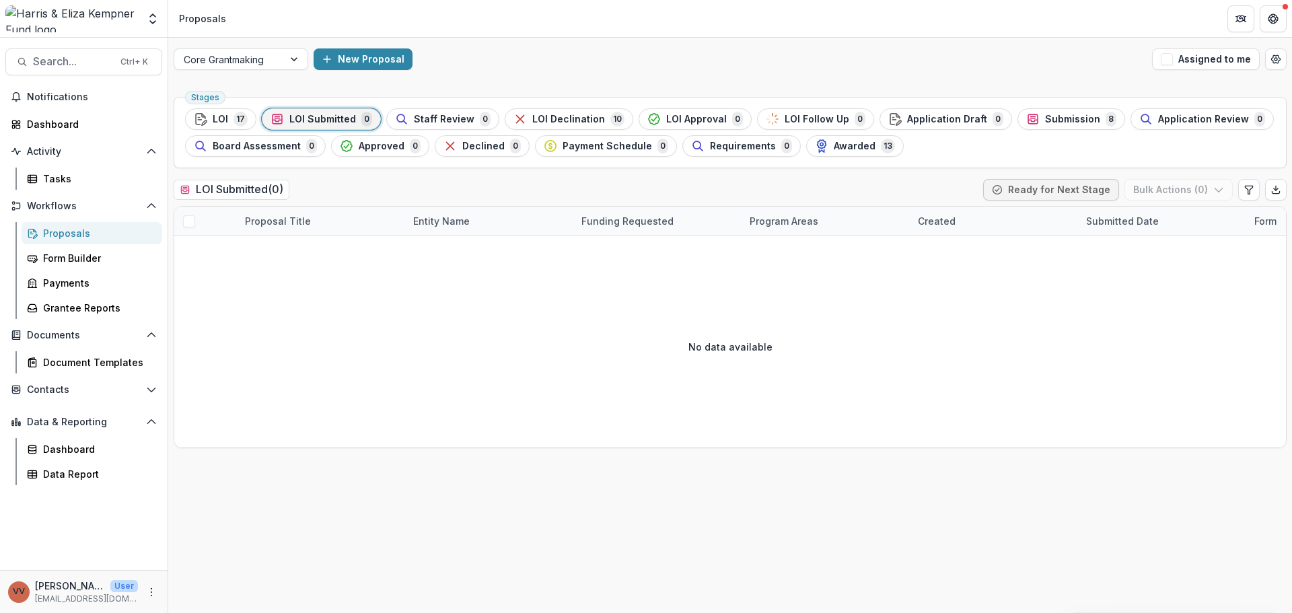
click at [216, 115] on span "LOI" at bounding box center [220, 119] width 15 height 11
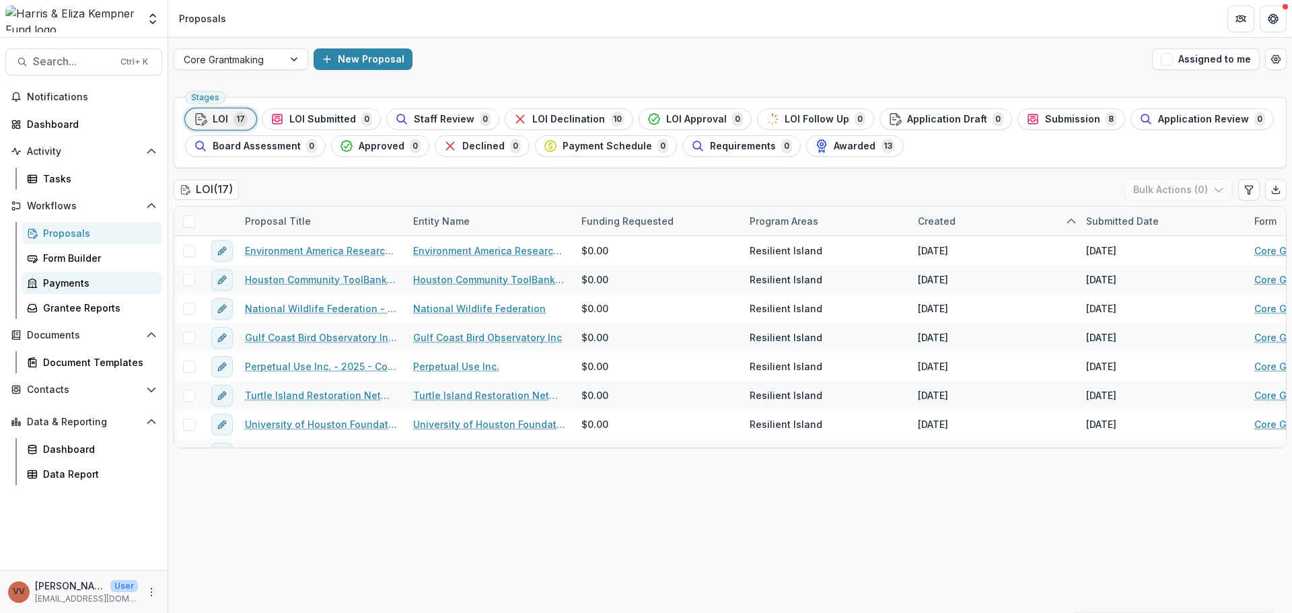
click at [58, 285] on div "Payments" at bounding box center [97, 283] width 108 height 14
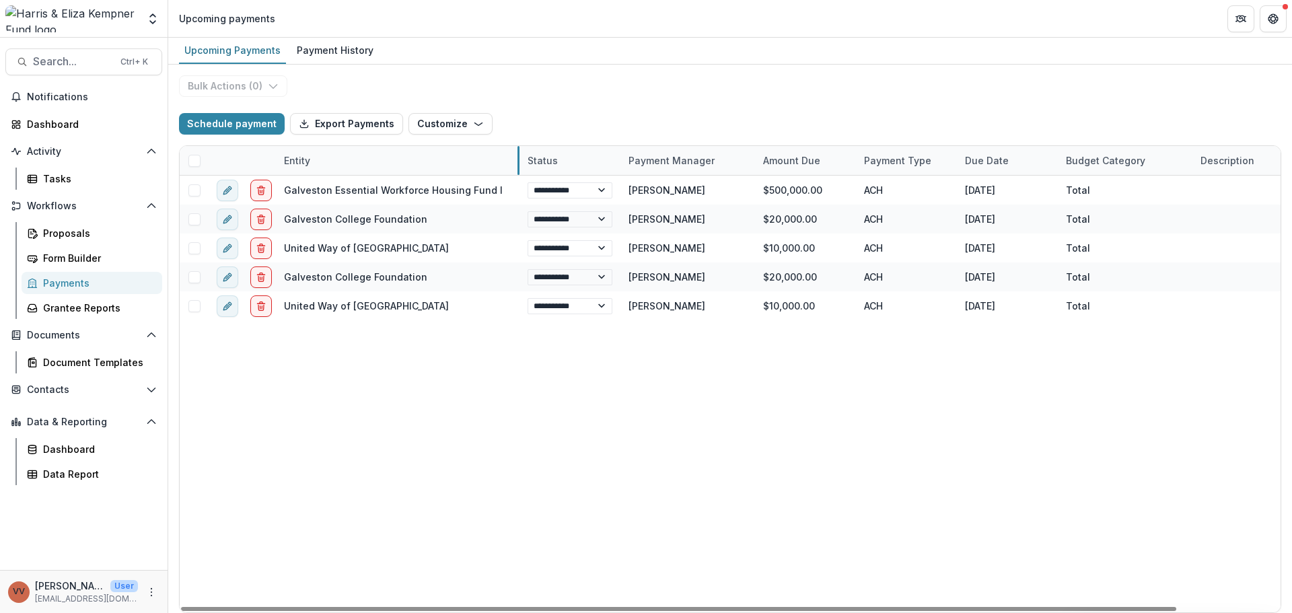
drag, startPoint x: 376, startPoint y: 164, endPoint x: 518, endPoint y: 164, distance: 142.0
click at [308, 49] on div "Payment History" at bounding box center [334, 50] width 87 height 20
